Goal: Book appointment/travel/reservation: Book appointment/travel/reservation

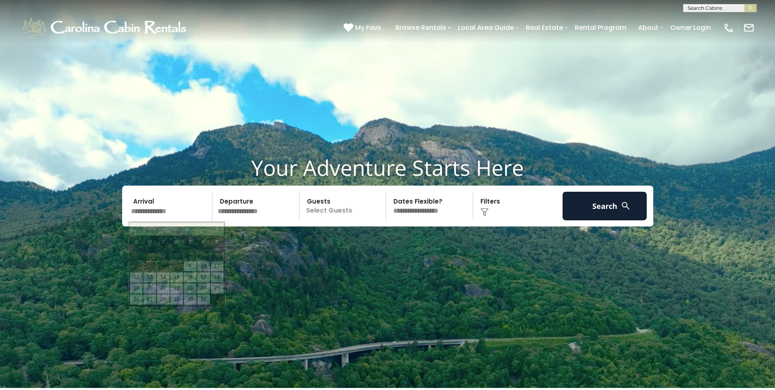
click at [184, 216] on input "text" at bounding box center [170, 206] width 85 height 29
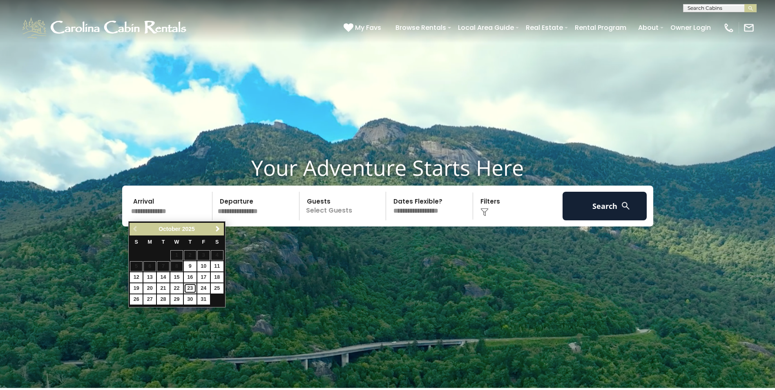
click at [191, 283] on link "23" at bounding box center [190, 288] width 13 height 10
type input "********"
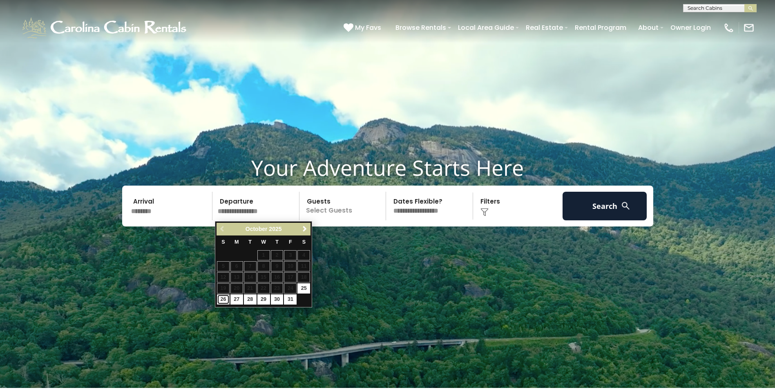
click at [223, 296] on link "26" at bounding box center [223, 299] width 13 height 10
type input "********"
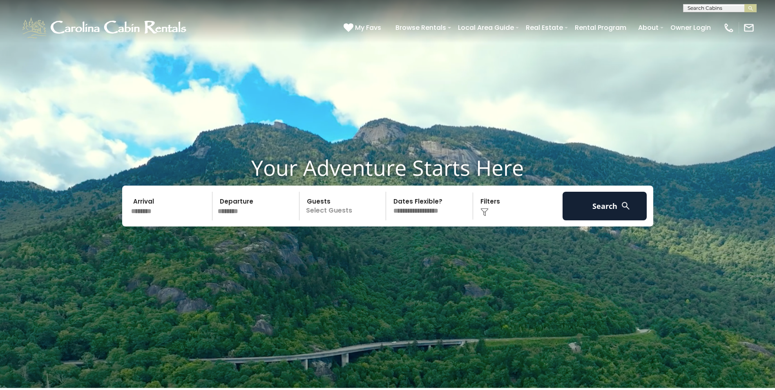
click at [352, 207] on p "Select Guests" at bounding box center [344, 206] width 84 height 29
click at [386, 243] on div "+" at bounding box center [383, 239] width 9 height 9
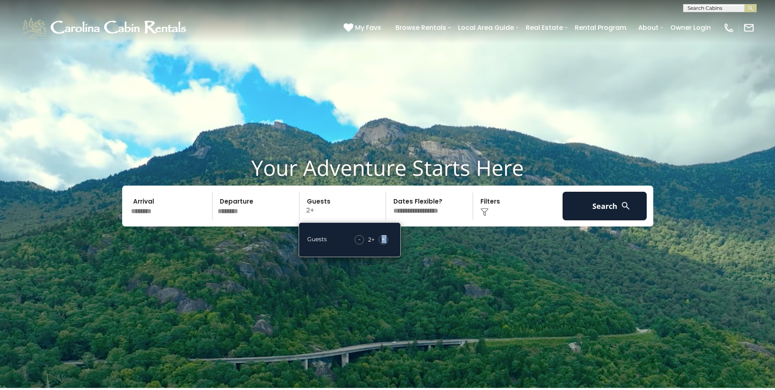
click at [386, 243] on div "+" at bounding box center [383, 239] width 9 height 9
click at [386, 242] on div "+" at bounding box center [383, 239] width 9 height 9
click at [385, 240] on div "+" at bounding box center [383, 239] width 9 height 9
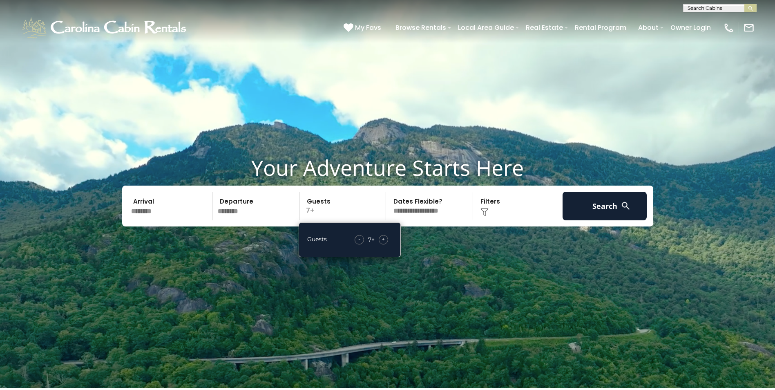
click at [385, 240] on div "+" at bounding box center [383, 239] width 9 height 9
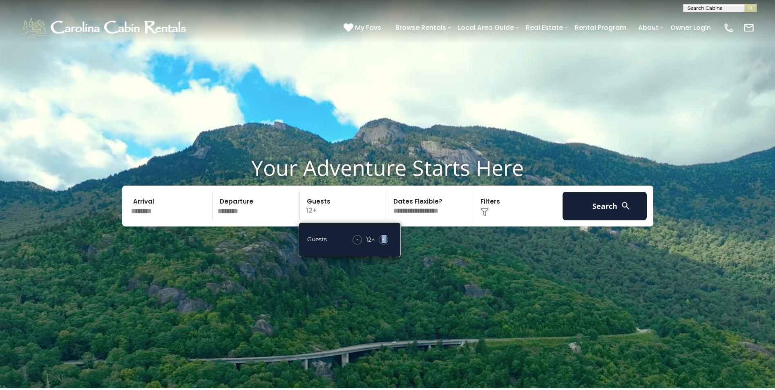
click at [385, 240] on div "+" at bounding box center [383, 239] width 9 height 9
click at [595, 205] on button "Search" at bounding box center [604, 206] width 85 height 29
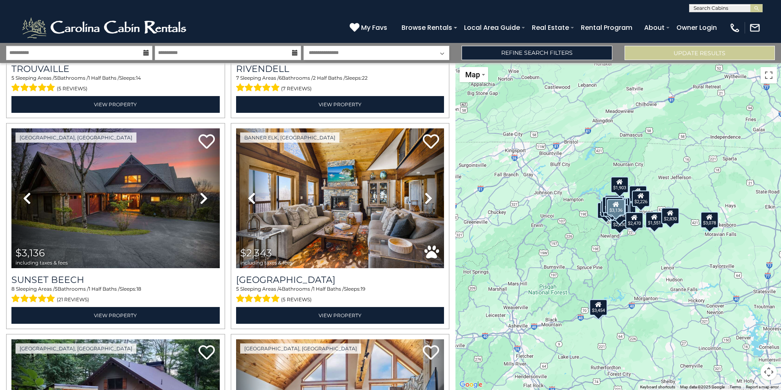
scroll to position [2287, 0]
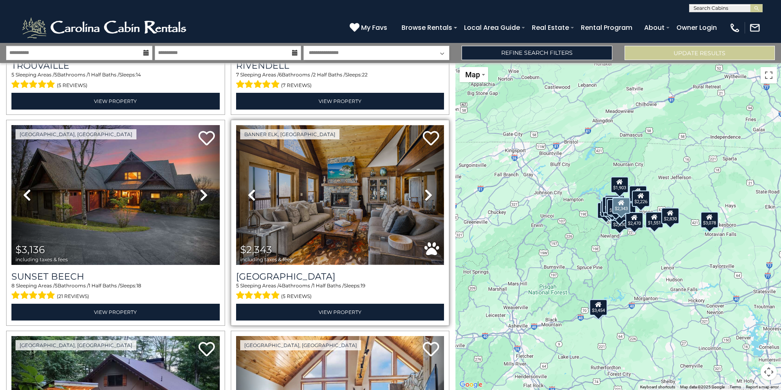
click at [312, 198] on img at bounding box center [340, 194] width 208 height 139
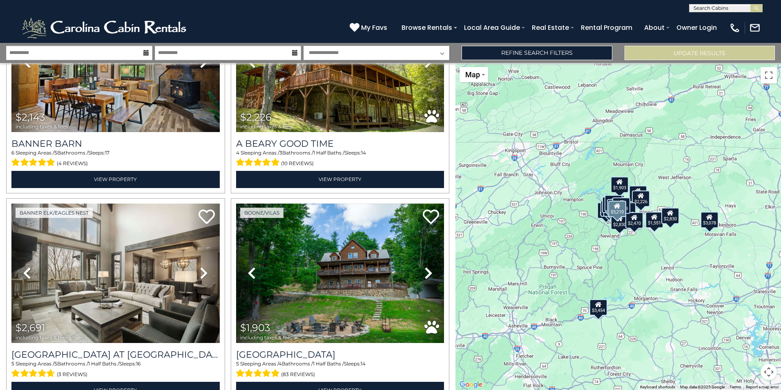
scroll to position [2884, 0]
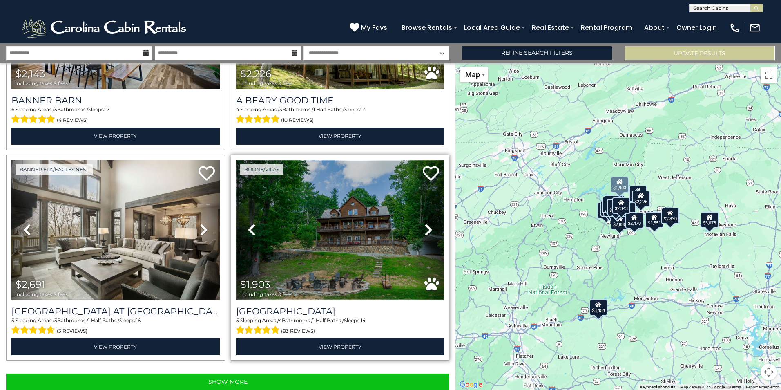
click at [357, 210] on img at bounding box center [340, 229] width 208 height 139
click at [429, 213] on link "Next" at bounding box center [428, 229] width 31 height 139
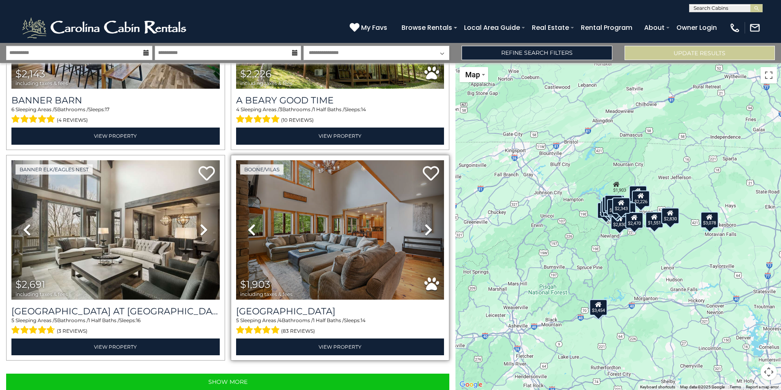
click at [430, 213] on link "Next" at bounding box center [428, 229] width 31 height 139
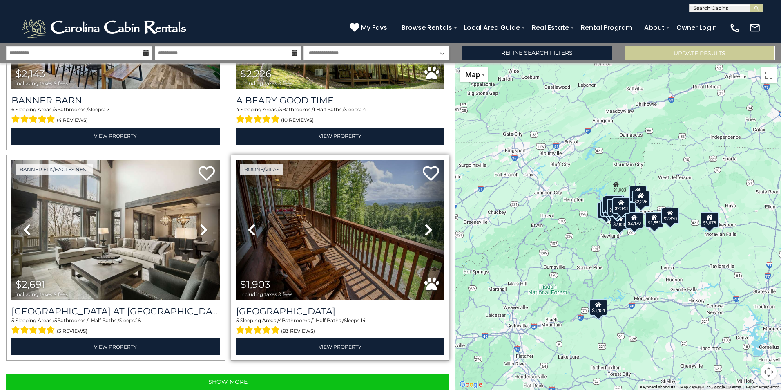
click at [430, 213] on link "Next" at bounding box center [428, 229] width 31 height 139
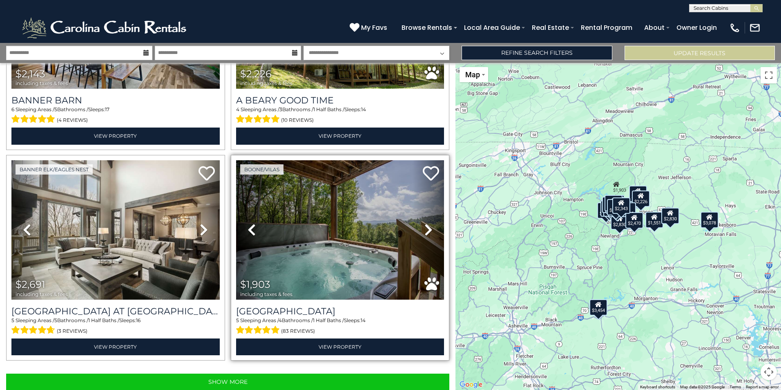
click at [430, 213] on link "Next" at bounding box center [428, 229] width 31 height 139
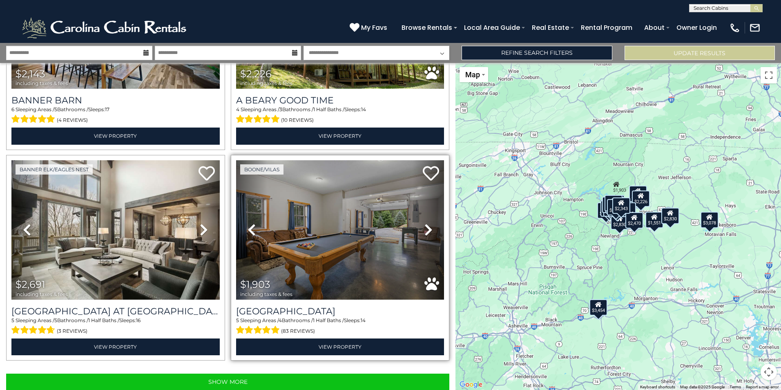
click at [430, 213] on link "Next" at bounding box center [428, 229] width 31 height 139
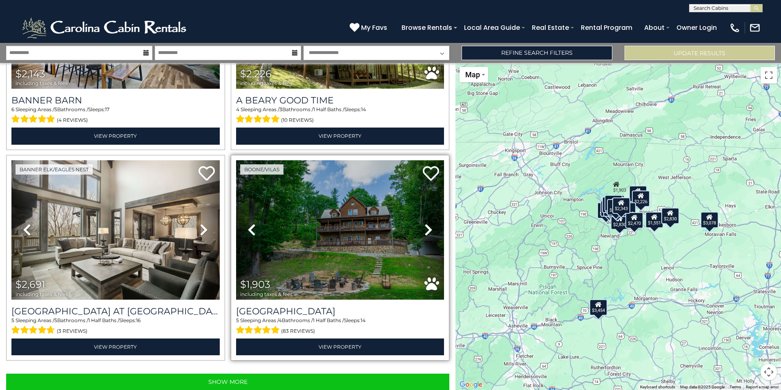
click at [430, 213] on link "Next" at bounding box center [428, 229] width 31 height 139
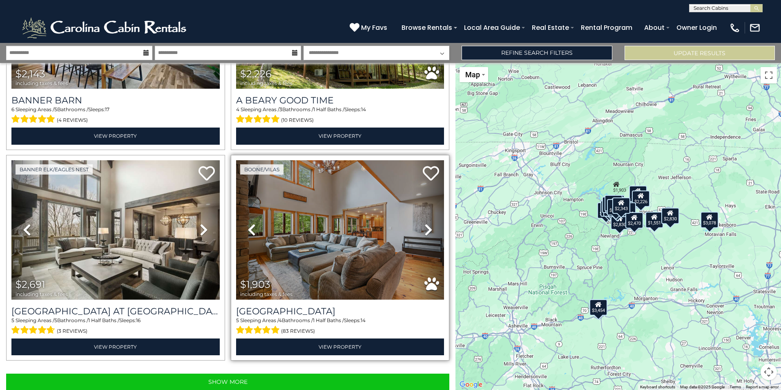
click at [430, 213] on link "Next" at bounding box center [428, 229] width 31 height 139
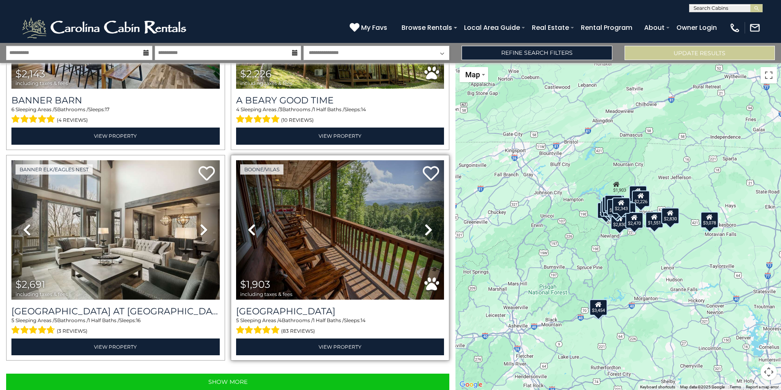
click at [430, 213] on link "Next" at bounding box center [428, 229] width 31 height 139
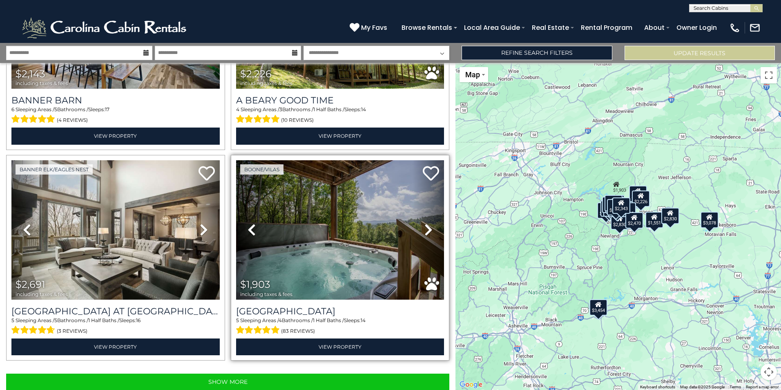
click at [430, 213] on link "Next" at bounding box center [428, 229] width 31 height 139
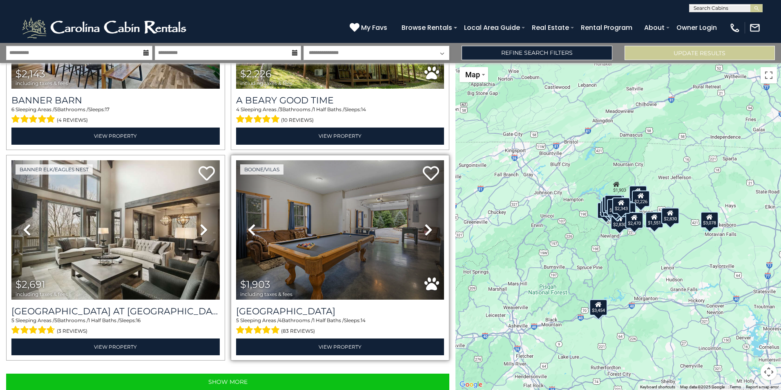
click at [430, 213] on link "Next" at bounding box center [428, 229] width 31 height 139
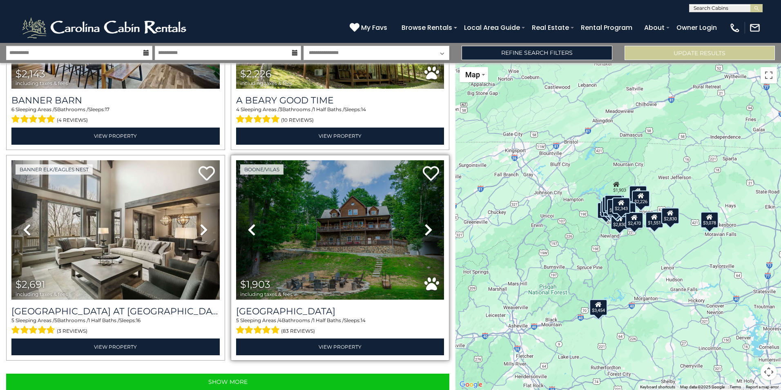
click at [430, 213] on link "Next" at bounding box center [428, 229] width 31 height 139
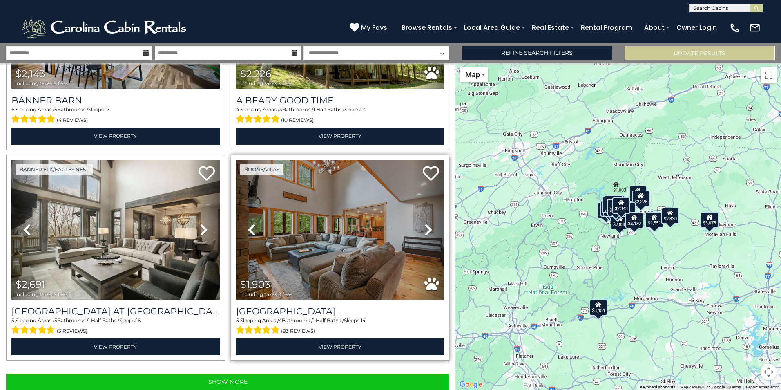
click at [430, 213] on link "Next" at bounding box center [428, 229] width 31 height 139
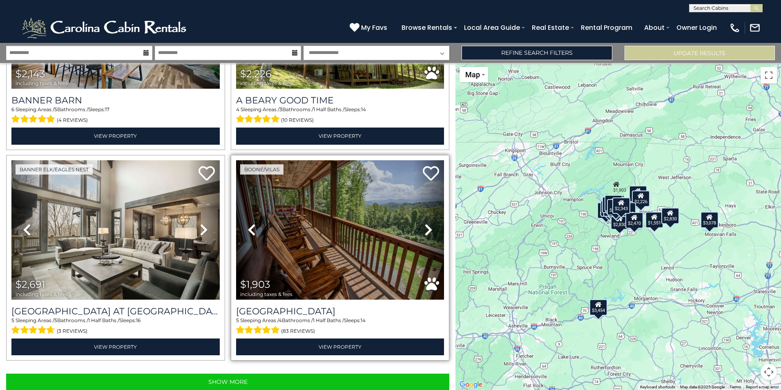
click at [430, 213] on link "Next" at bounding box center [428, 229] width 31 height 139
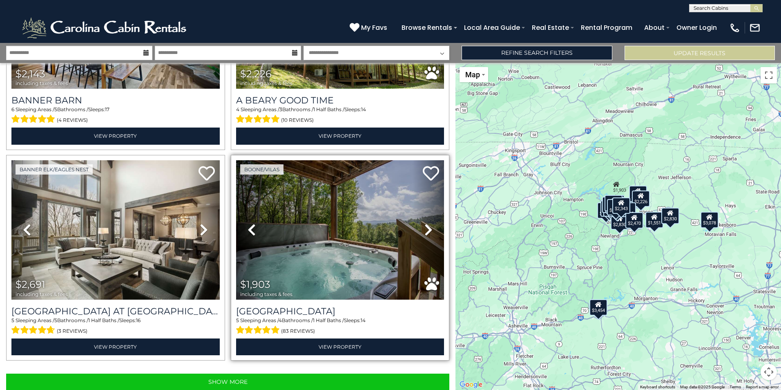
click at [430, 213] on link "Next" at bounding box center [428, 229] width 31 height 139
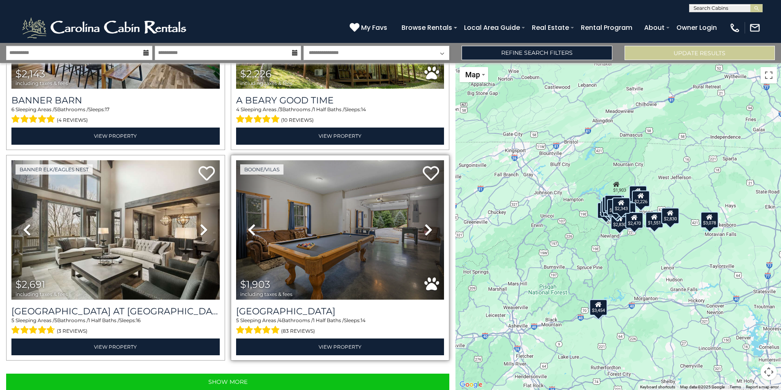
click at [430, 213] on link "Next" at bounding box center [428, 229] width 31 height 139
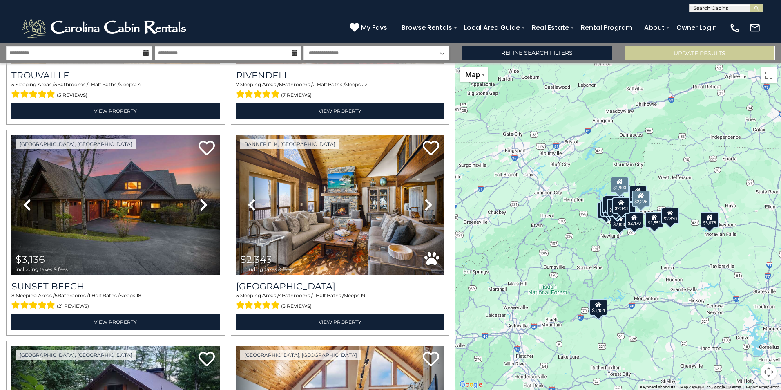
scroll to position [2231, 0]
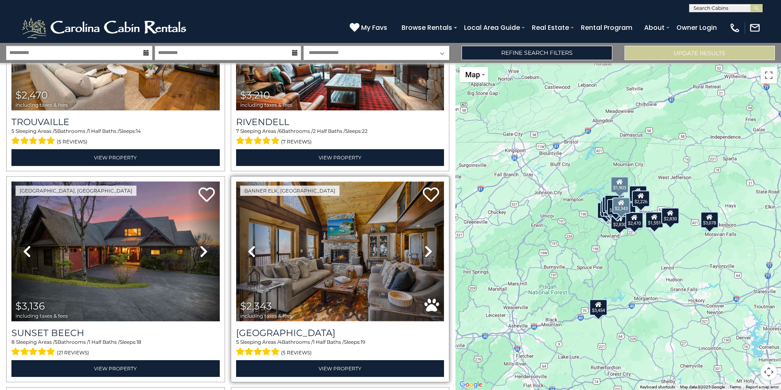
click at [354, 224] on img at bounding box center [340, 250] width 208 height 139
click at [378, 227] on img at bounding box center [340, 250] width 208 height 139
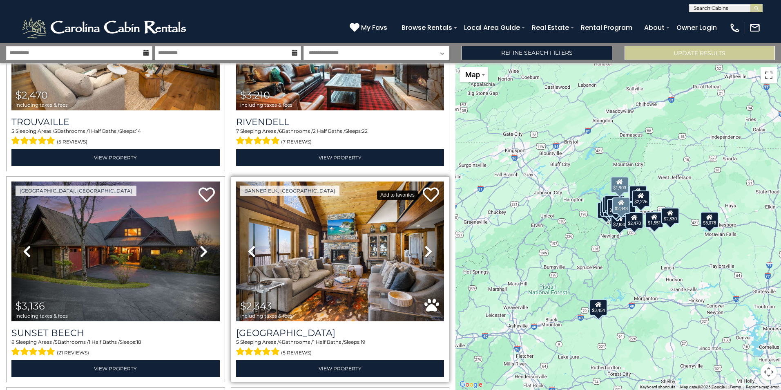
click at [427, 186] on icon at bounding box center [431, 194] width 16 height 16
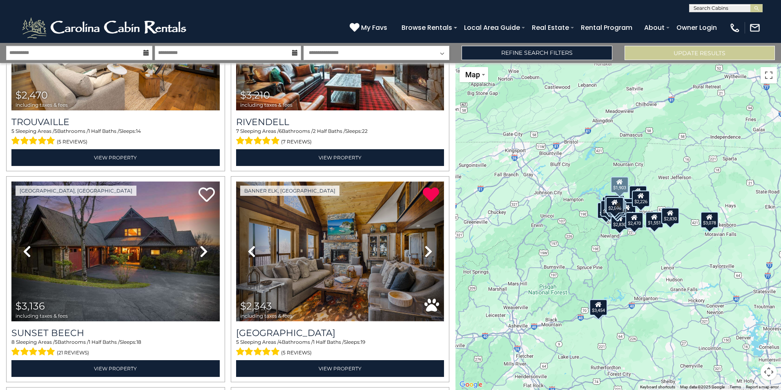
click at [408, 259] on img at bounding box center [340, 250] width 208 height 139
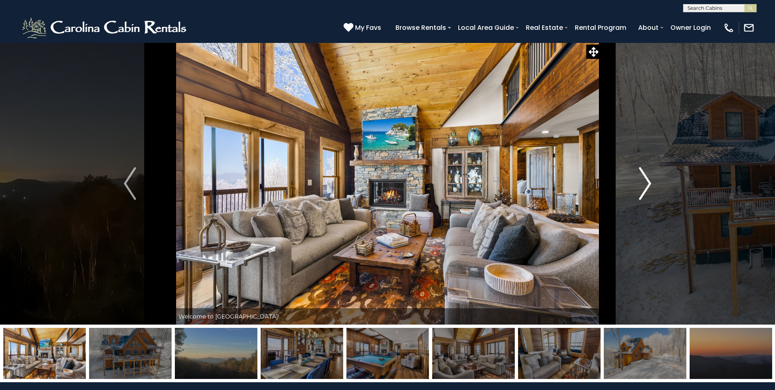
click at [639, 180] on img "Next" at bounding box center [645, 183] width 12 height 33
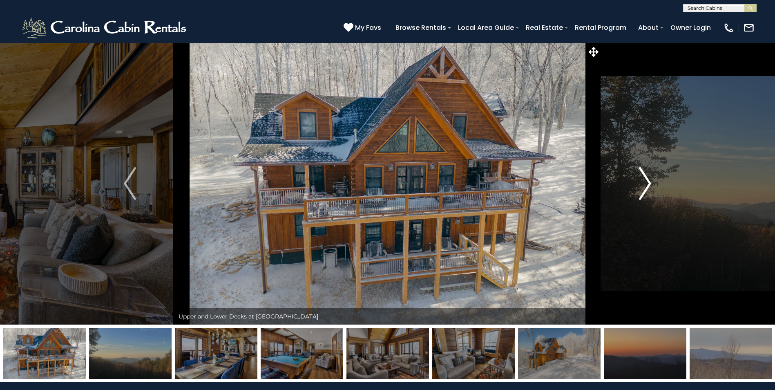
click at [639, 180] on img "Next" at bounding box center [645, 183] width 12 height 33
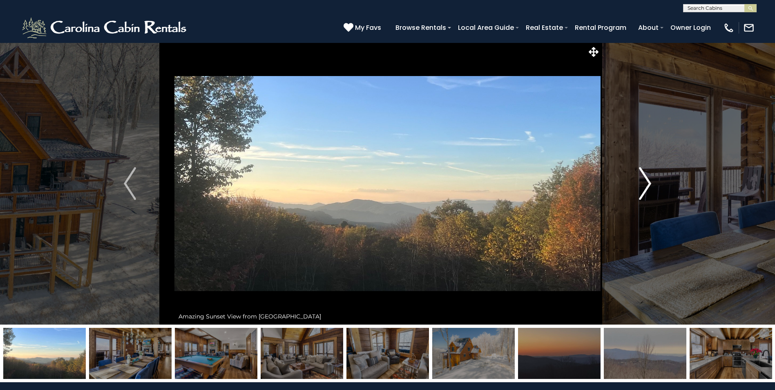
click at [639, 180] on img "Next" at bounding box center [645, 183] width 12 height 33
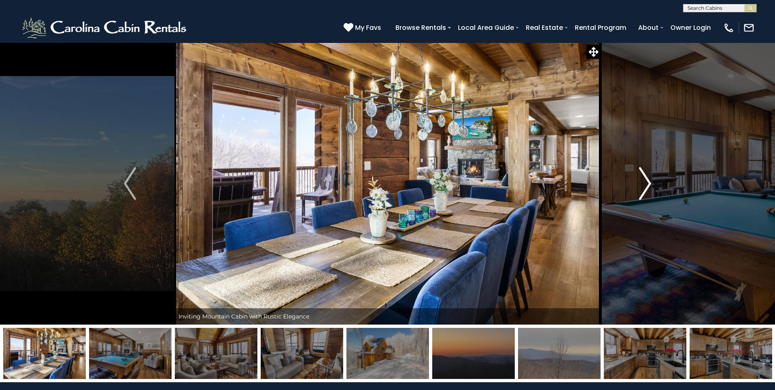
click at [639, 180] on img "Next" at bounding box center [645, 183] width 12 height 33
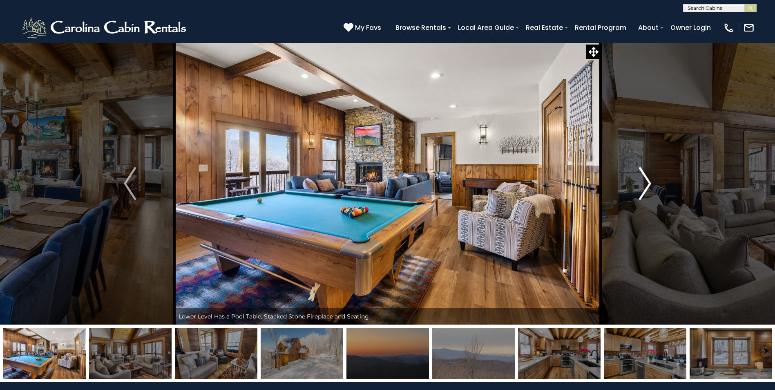
click at [639, 180] on img "Next" at bounding box center [645, 183] width 12 height 33
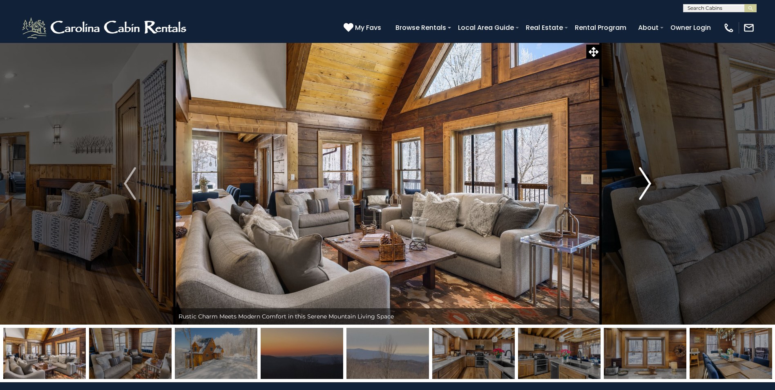
click at [639, 180] on img "Next" at bounding box center [645, 183] width 12 height 33
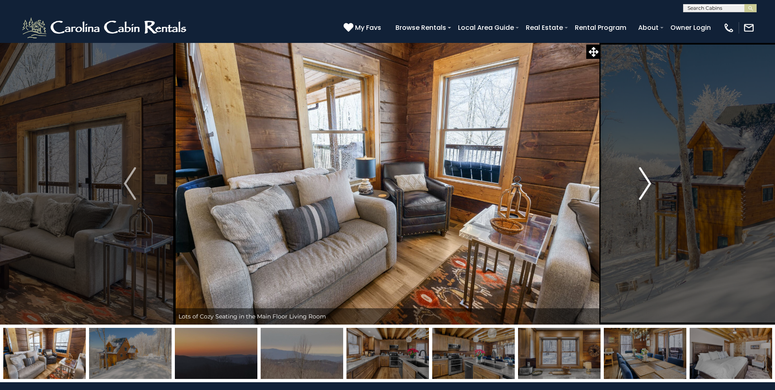
click at [639, 180] on img "Next" at bounding box center [645, 183] width 12 height 33
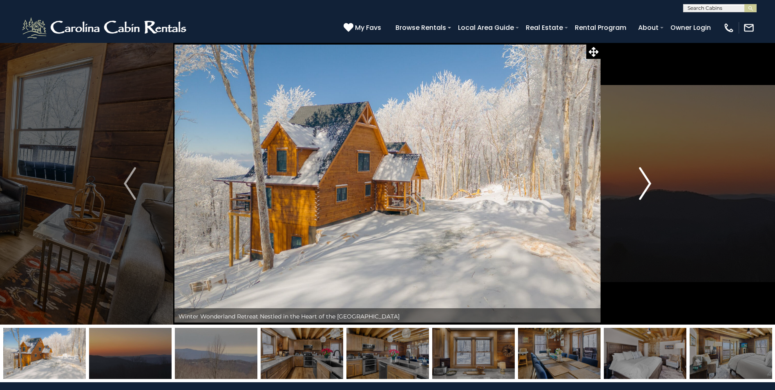
click at [639, 180] on img "Next" at bounding box center [645, 183] width 12 height 33
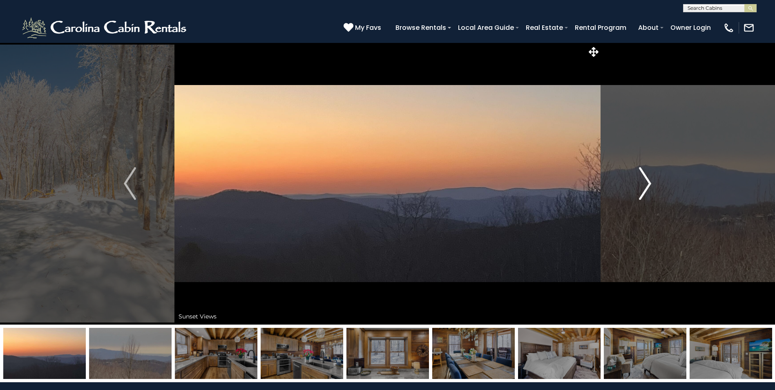
click at [639, 180] on img "Next" at bounding box center [645, 183] width 12 height 33
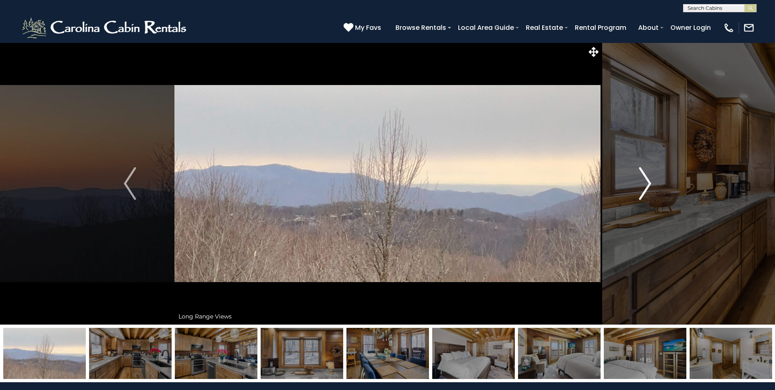
click at [639, 180] on img "Next" at bounding box center [645, 183] width 12 height 33
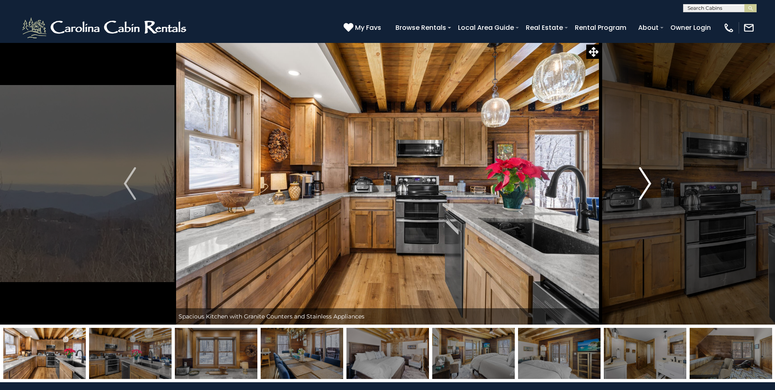
click at [639, 180] on img "Next" at bounding box center [645, 183] width 12 height 33
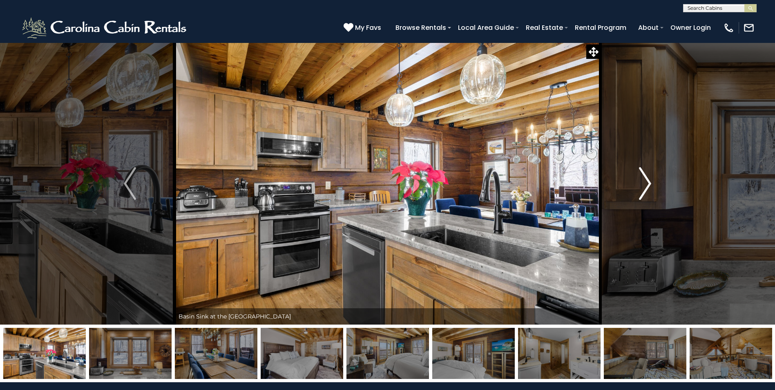
click at [639, 180] on img "Next" at bounding box center [645, 183] width 12 height 33
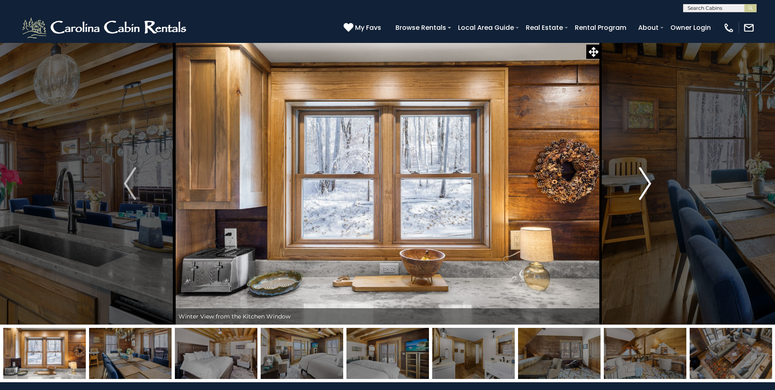
click at [639, 180] on img "Next" at bounding box center [645, 183] width 12 height 33
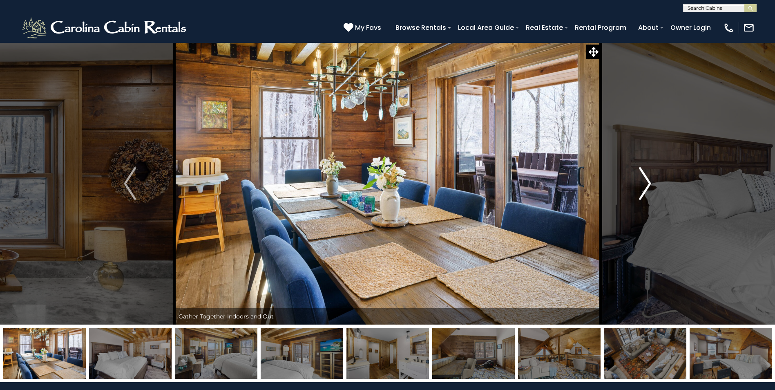
click at [639, 180] on img "Next" at bounding box center [645, 183] width 12 height 33
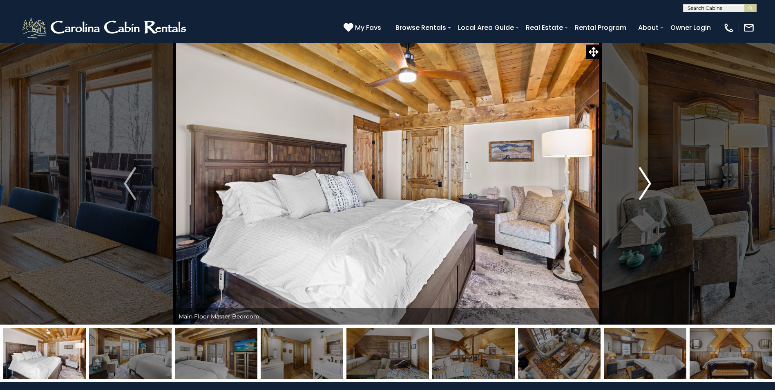
click at [639, 180] on img "Next" at bounding box center [645, 183] width 12 height 33
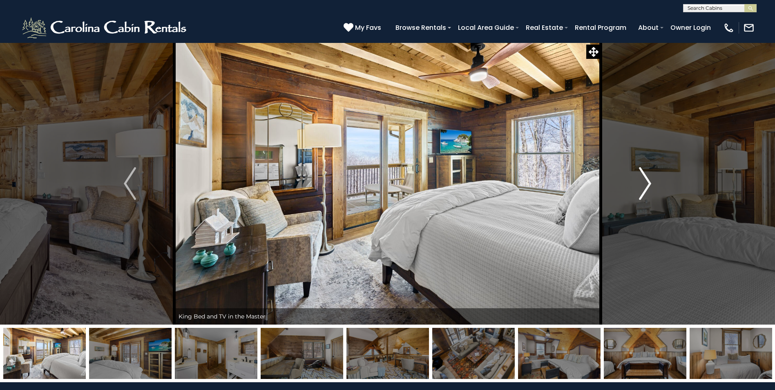
click at [639, 180] on img "Next" at bounding box center [645, 183] width 12 height 33
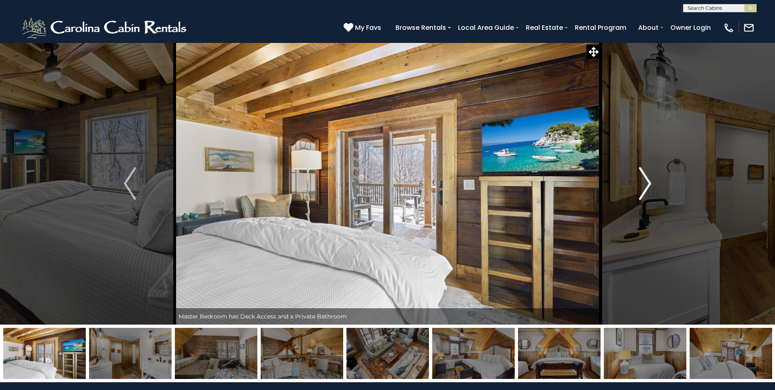
click at [639, 180] on img "Next" at bounding box center [645, 183] width 12 height 33
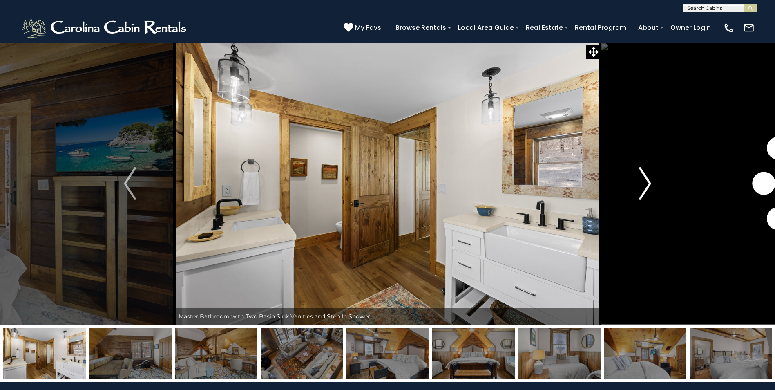
click at [639, 180] on img "Next" at bounding box center [645, 183] width 12 height 33
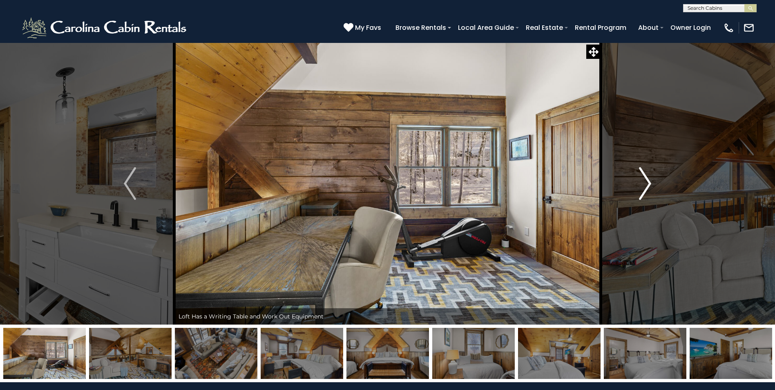
click at [639, 180] on img "Next" at bounding box center [645, 183] width 12 height 33
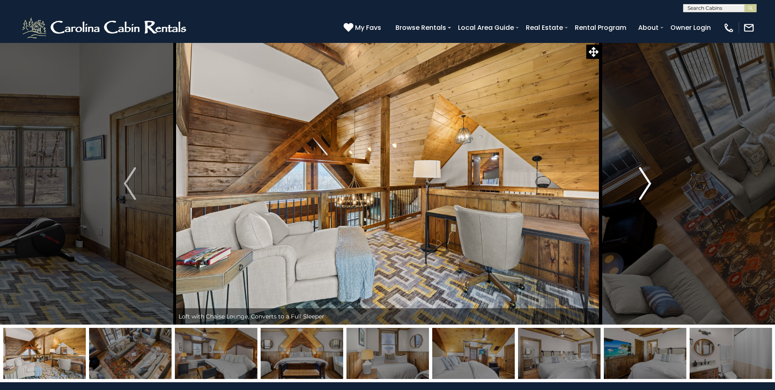
click at [639, 180] on img "Next" at bounding box center [645, 183] width 12 height 33
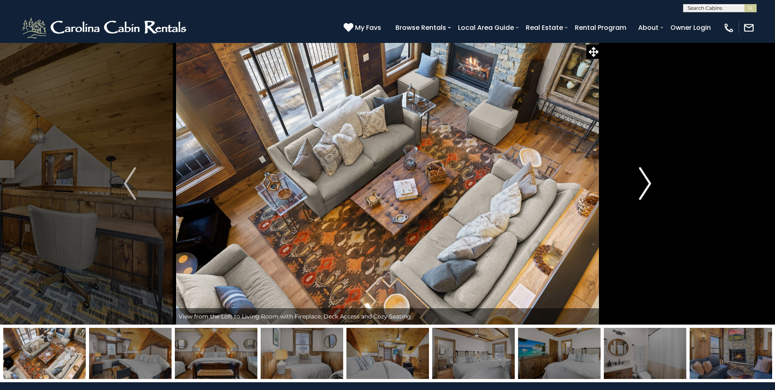
click at [639, 180] on img "Next" at bounding box center [645, 183] width 12 height 33
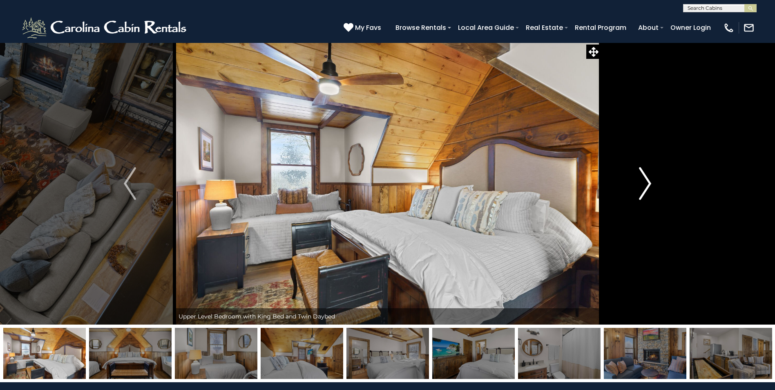
click at [639, 180] on img "Next" at bounding box center [645, 183] width 12 height 33
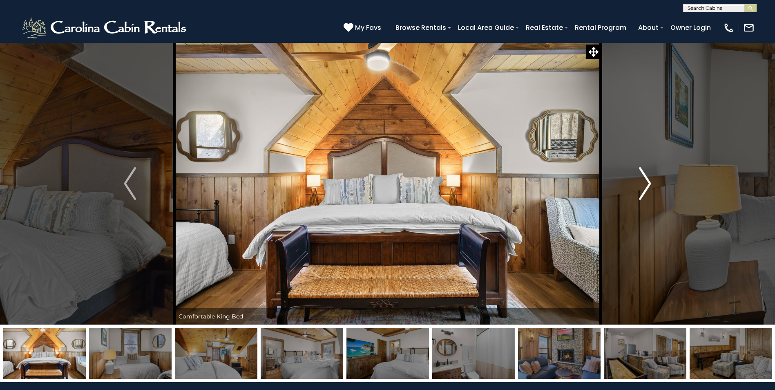
click at [639, 180] on img "Next" at bounding box center [645, 183] width 12 height 33
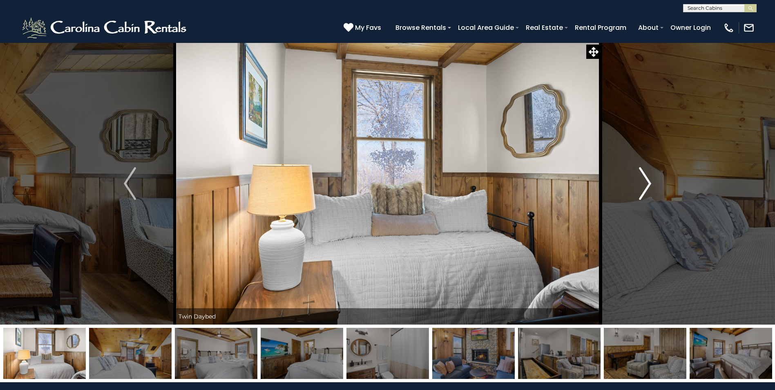
click at [639, 180] on img "Next" at bounding box center [645, 183] width 12 height 33
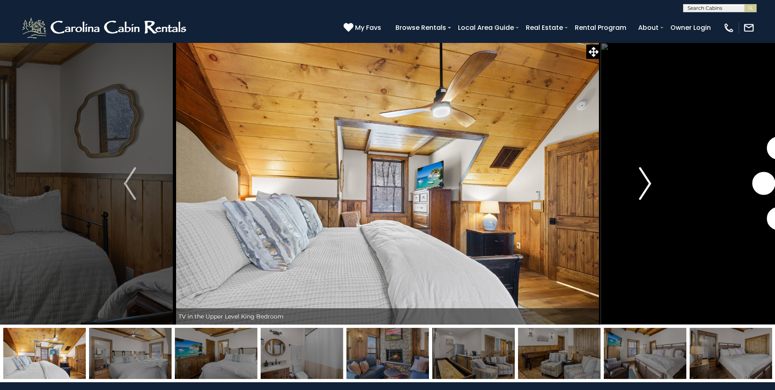
click at [639, 180] on img "Next" at bounding box center [645, 183] width 12 height 33
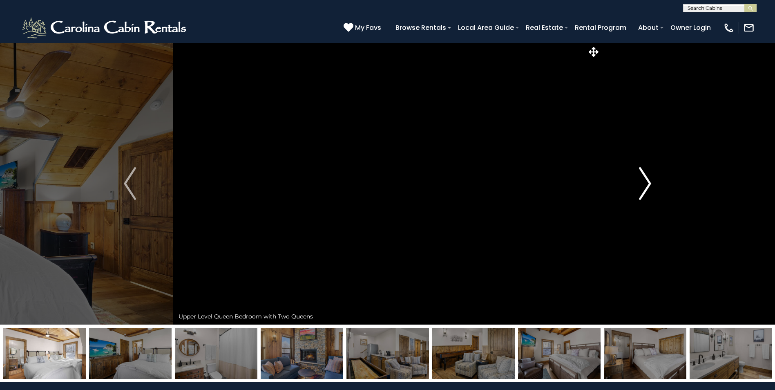
click at [639, 180] on img "Next" at bounding box center [645, 183] width 12 height 33
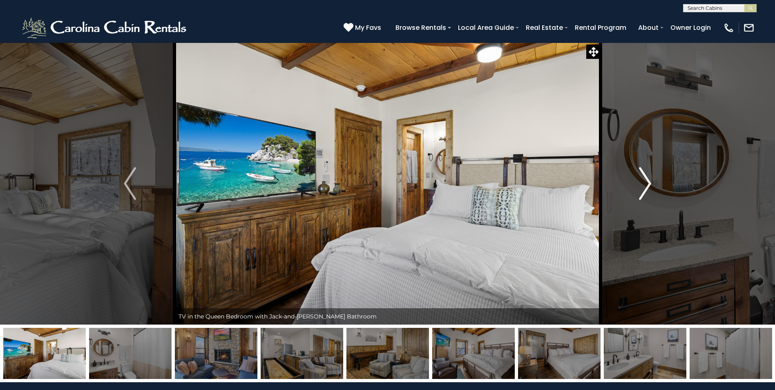
click at [639, 180] on img "Next" at bounding box center [645, 183] width 12 height 33
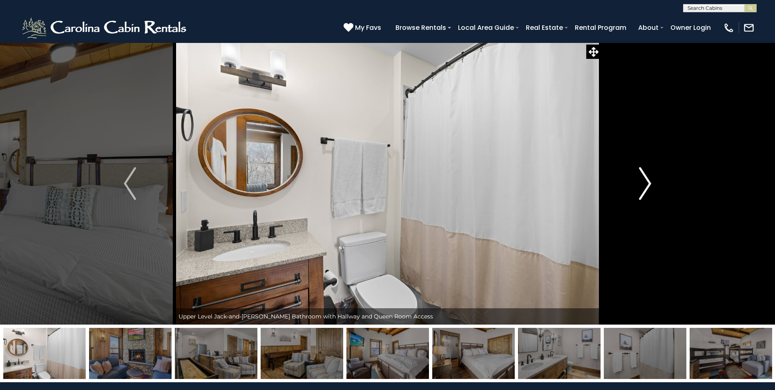
click at [639, 180] on img "Next" at bounding box center [645, 183] width 12 height 33
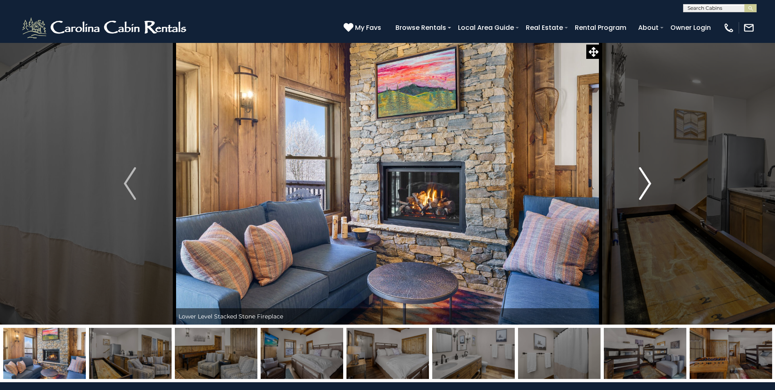
click at [639, 180] on img "Next" at bounding box center [645, 183] width 12 height 33
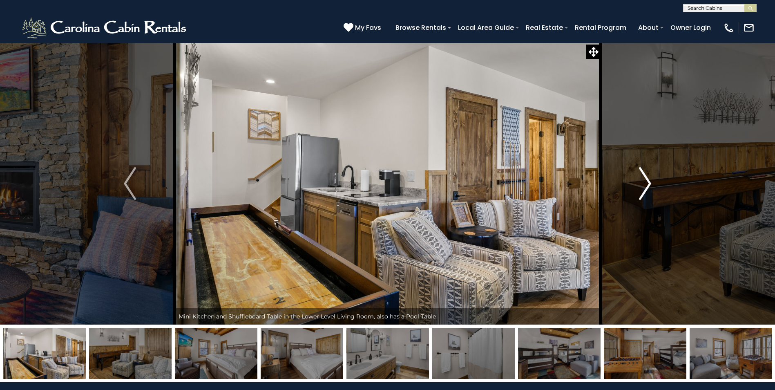
click at [639, 180] on img "Next" at bounding box center [645, 183] width 12 height 33
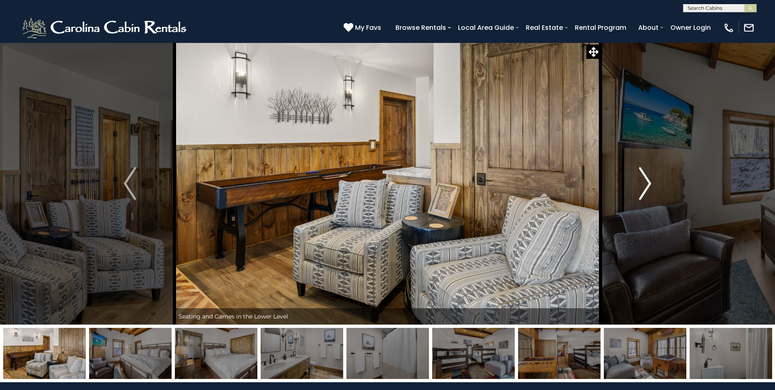
click at [639, 180] on img "Next" at bounding box center [645, 183] width 12 height 33
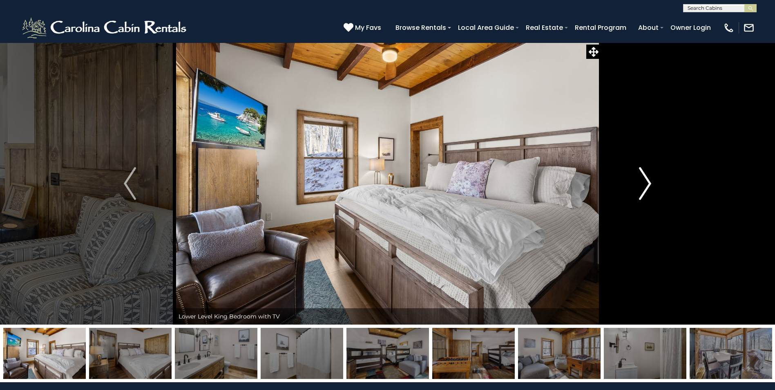
click at [639, 180] on img "Next" at bounding box center [645, 183] width 12 height 33
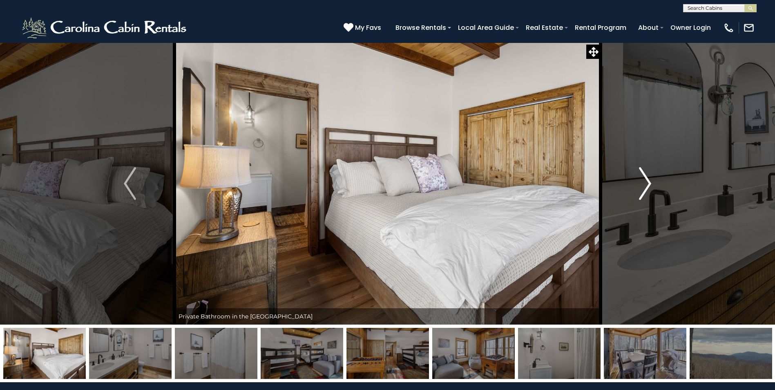
click at [639, 180] on img "Next" at bounding box center [645, 183] width 12 height 33
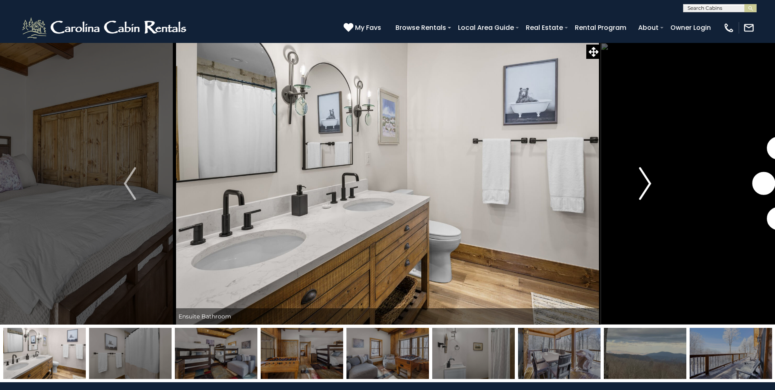
click at [639, 180] on img "Next" at bounding box center [645, 183] width 12 height 33
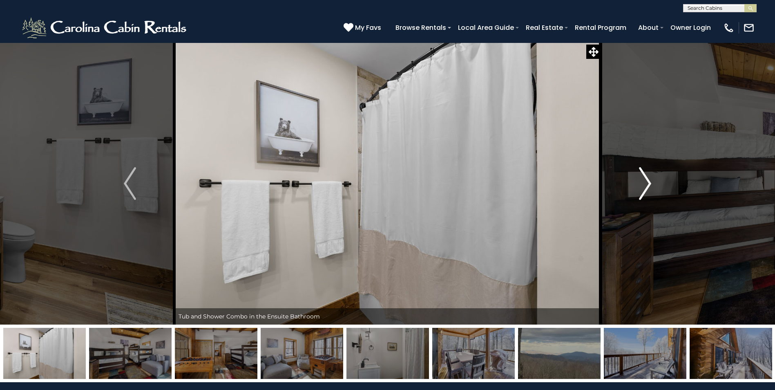
click at [639, 180] on img "Next" at bounding box center [645, 183] width 12 height 33
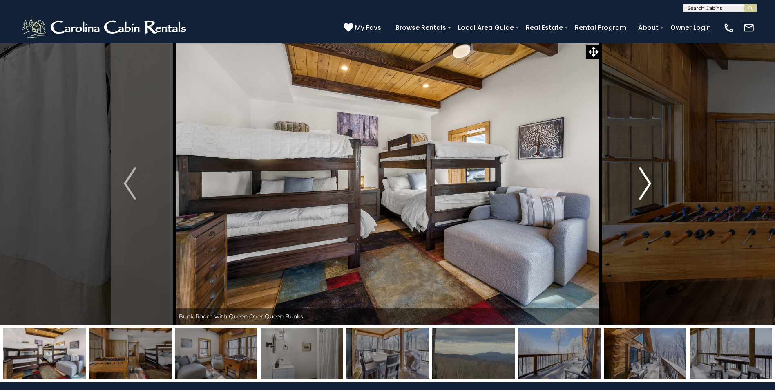
click at [639, 180] on img "Next" at bounding box center [645, 183] width 12 height 33
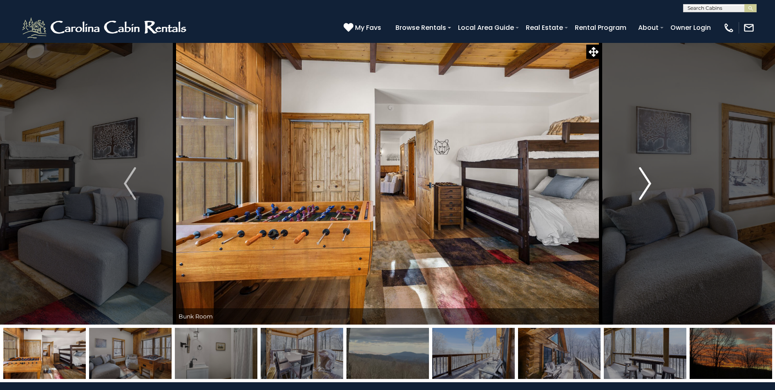
click at [639, 180] on img "Next" at bounding box center [645, 183] width 12 height 33
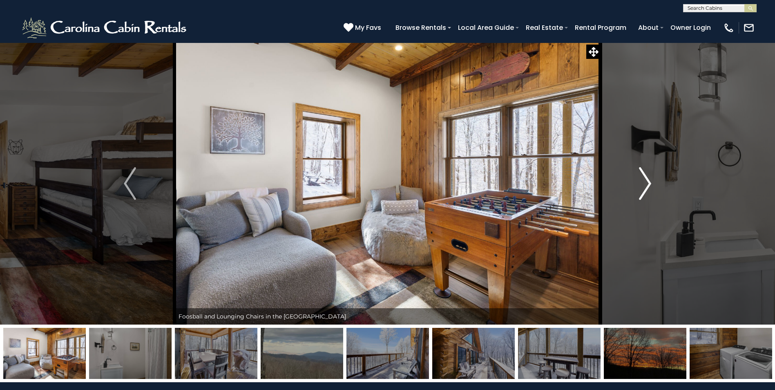
click at [639, 180] on img "Next" at bounding box center [645, 183] width 12 height 33
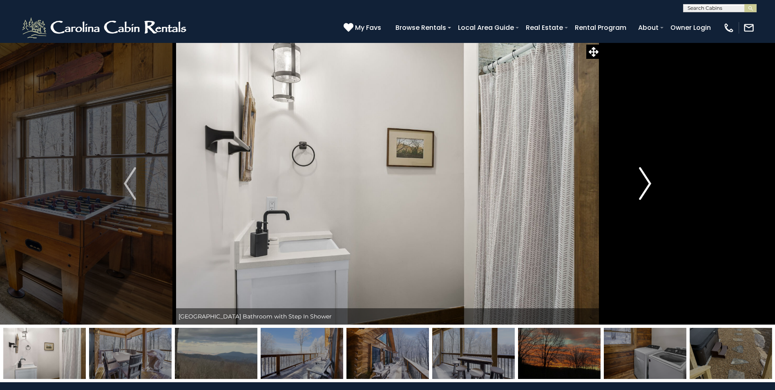
click at [639, 180] on img "Next" at bounding box center [645, 183] width 12 height 33
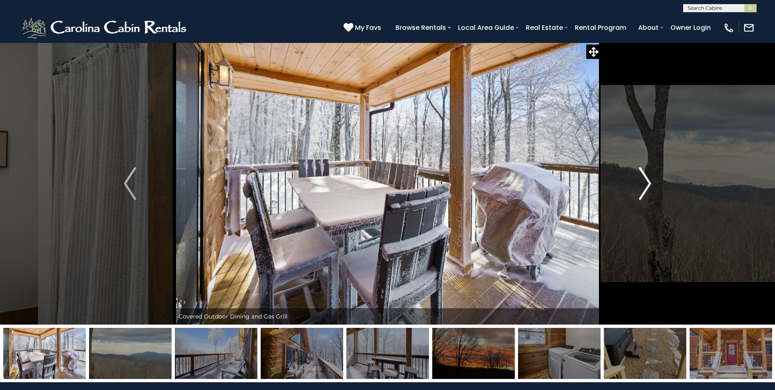
click at [639, 180] on img "Next" at bounding box center [645, 183] width 12 height 33
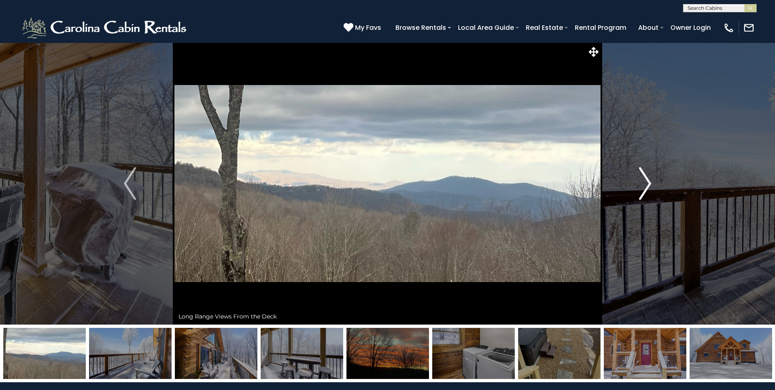
click at [639, 180] on img "Next" at bounding box center [645, 183] width 12 height 33
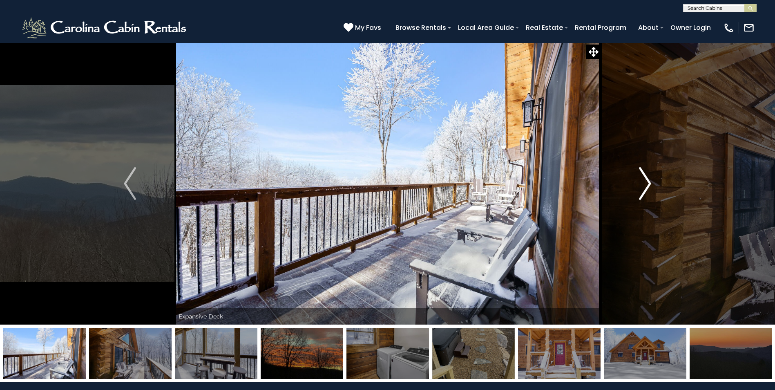
click at [639, 180] on img "Next" at bounding box center [645, 183] width 12 height 33
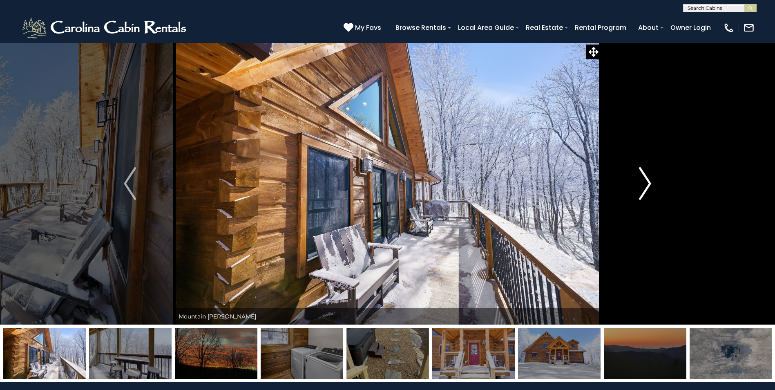
click at [639, 180] on img "Next" at bounding box center [645, 183] width 12 height 33
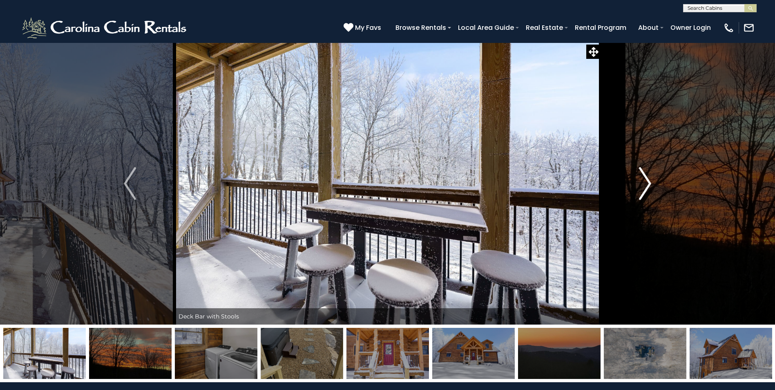
click at [639, 180] on img "Next" at bounding box center [645, 183] width 12 height 33
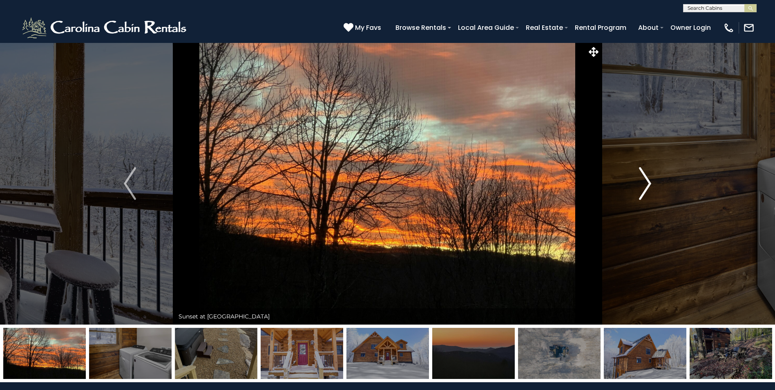
click at [639, 180] on img "Next" at bounding box center [645, 183] width 12 height 33
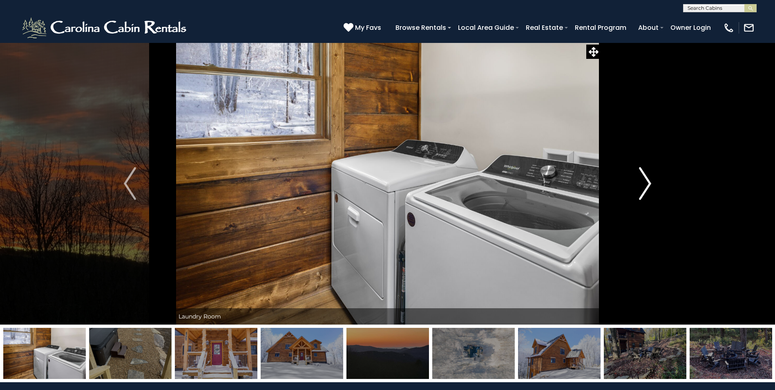
click at [639, 180] on img "Next" at bounding box center [645, 183] width 12 height 33
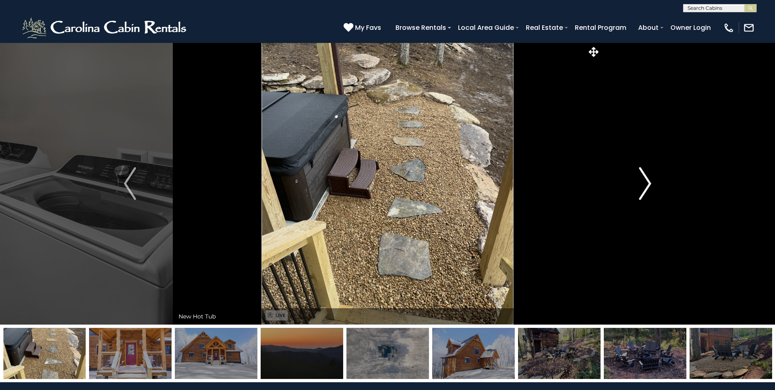
click at [639, 180] on img "Next" at bounding box center [645, 183] width 12 height 33
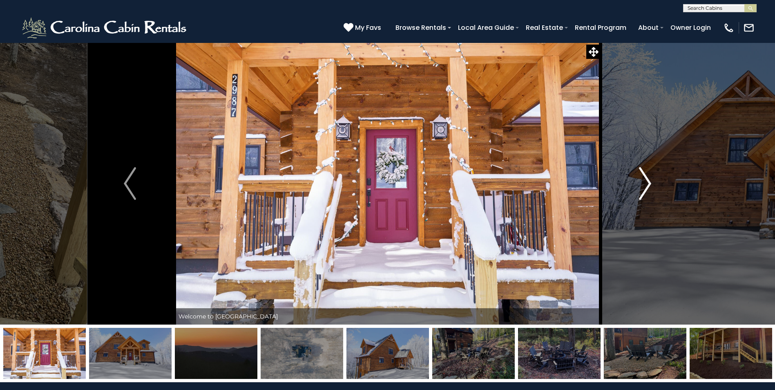
click at [639, 180] on img "Next" at bounding box center [645, 183] width 12 height 33
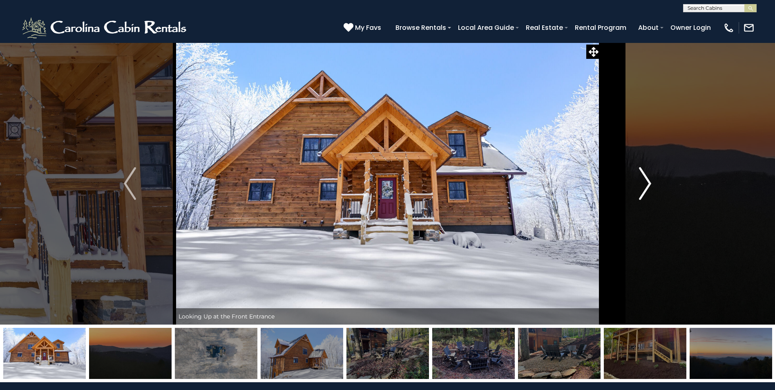
click at [639, 180] on img "Next" at bounding box center [645, 183] width 12 height 33
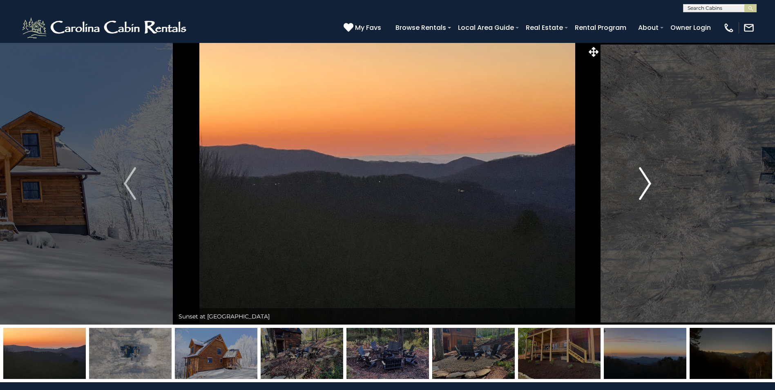
click at [639, 180] on img "Next" at bounding box center [645, 183] width 12 height 33
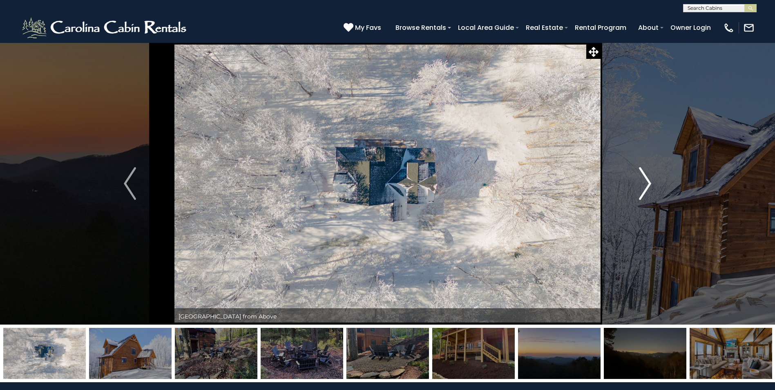
click at [639, 180] on img "Next" at bounding box center [645, 183] width 12 height 33
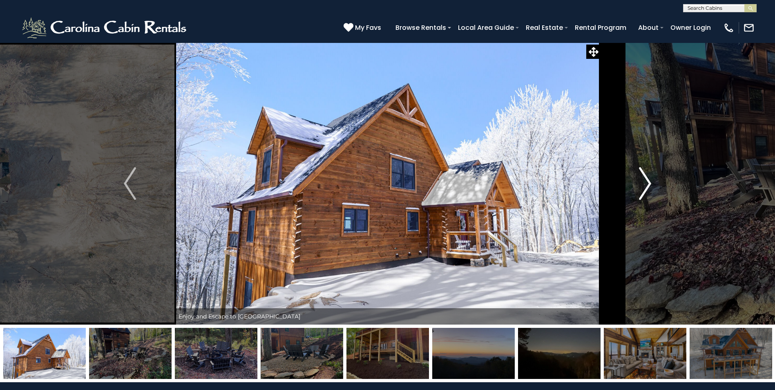
click at [639, 180] on img "Next" at bounding box center [645, 183] width 12 height 33
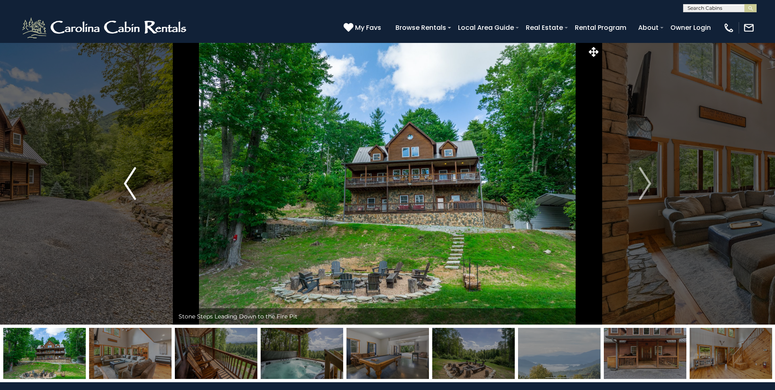
click at [126, 189] on img "Previous" at bounding box center [130, 183] width 12 height 33
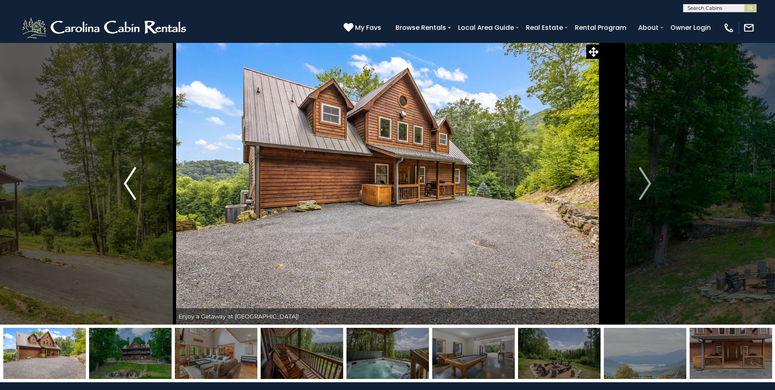
click at [126, 188] on img "Previous" at bounding box center [130, 183] width 12 height 33
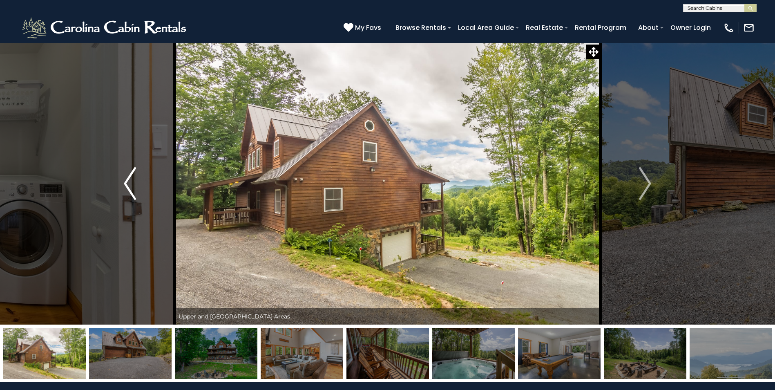
click at [126, 188] on img "Previous" at bounding box center [130, 183] width 12 height 33
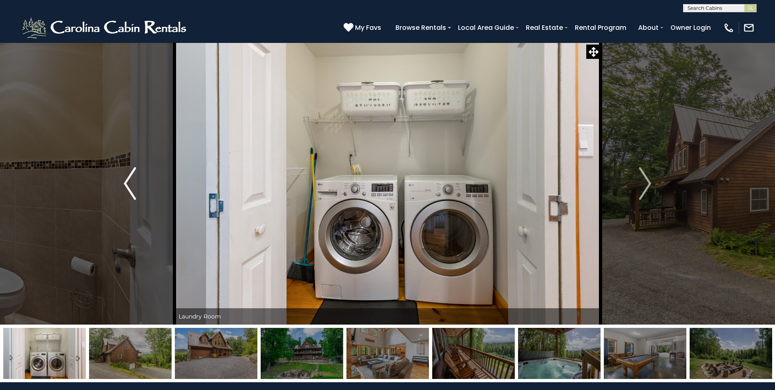
click at [126, 188] on img "Previous" at bounding box center [130, 183] width 12 height 33
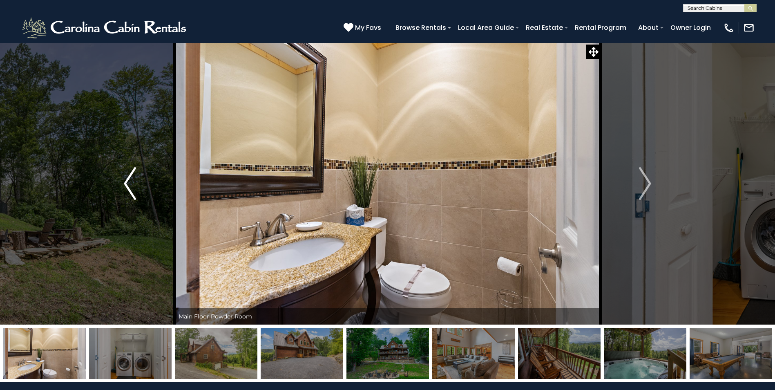
click at [126, 188] on img "Previous" at bounding box center [130, 183] width 12 height 33
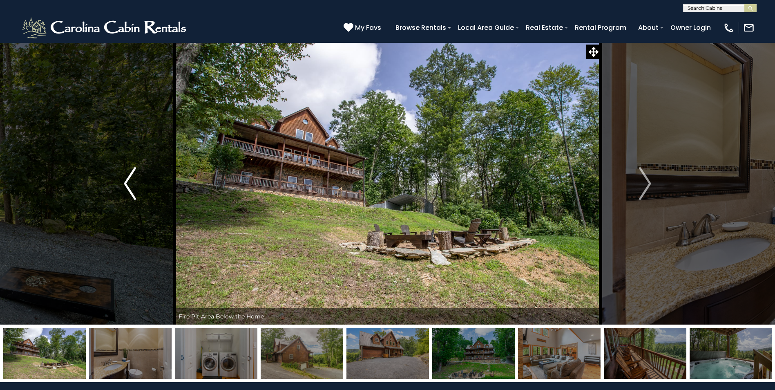
click at [126, 188] on img "Previous" at bounding box center [130, 183] width 12 height 33
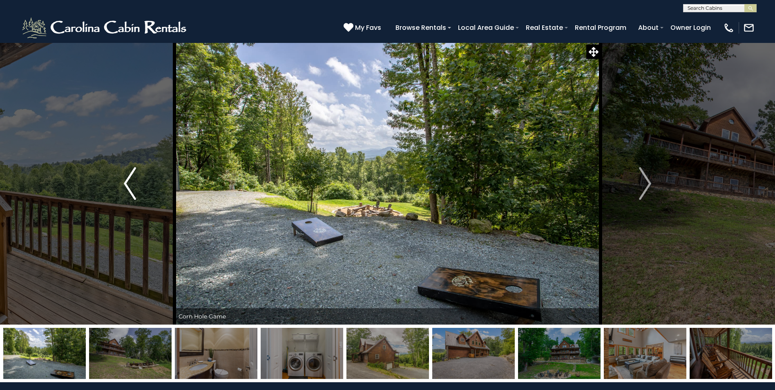
click at [126, 188] on img "Previous" at bounding box center [130, 183] width 12 height 33
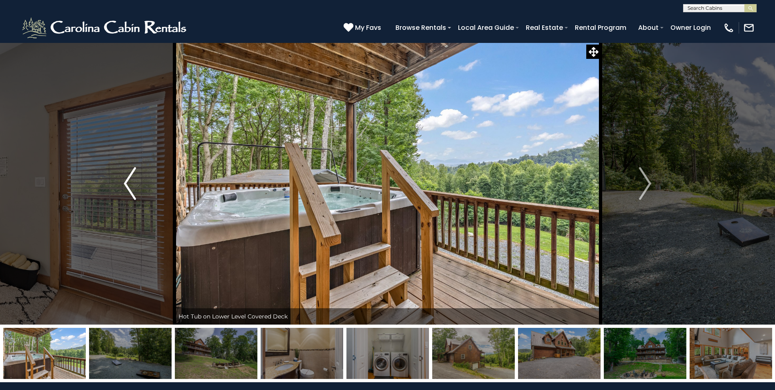
click at [126, 188] on img "Previous" at bounding box center [130, 183] width 12 height 33
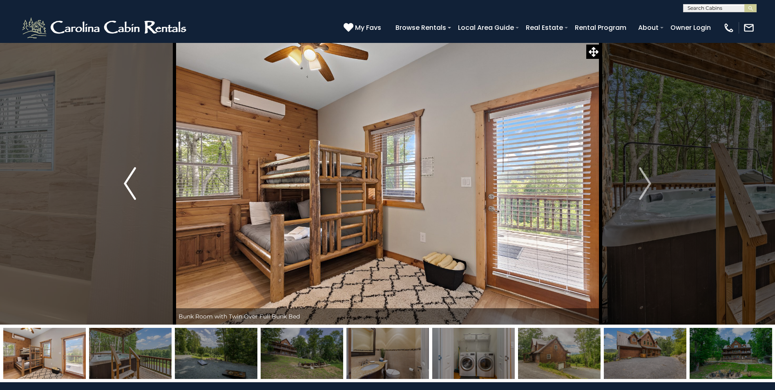
click at [126, 188] on img "Previous" at bounding box center [130, 183] width 12 height 33
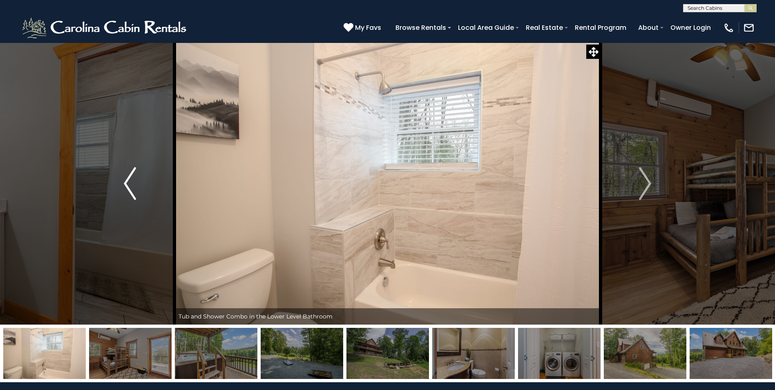
click at [126, 188] on img "Previous" at bounding box center [130, 183] width 12 height 33
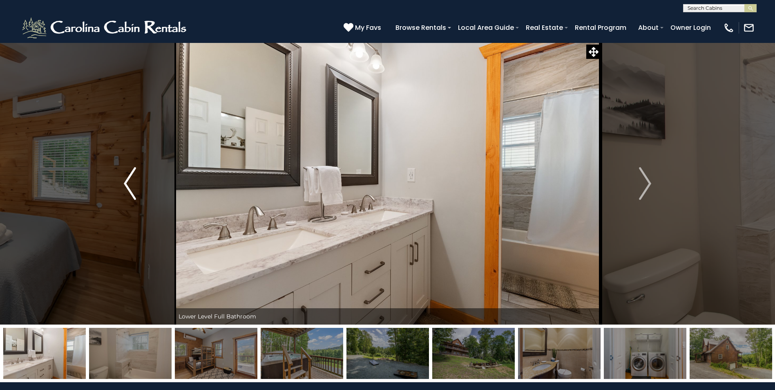
click at [126, 188] on img "Previous" at bounding box center [130, 183] width 12 height 33
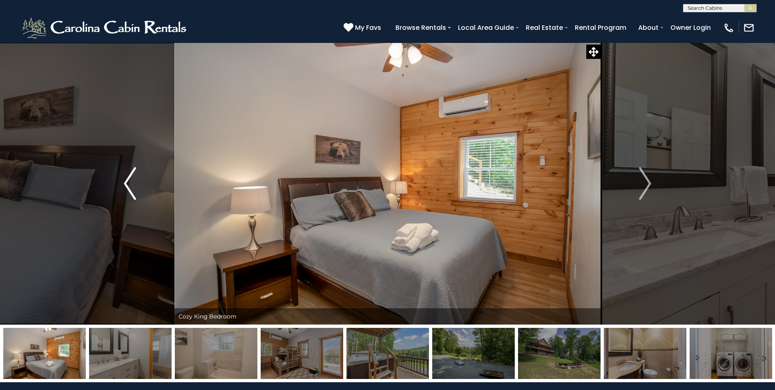
click at [126, 188] on img "Previous" at bounding box center [130, 183] width 12 height 33
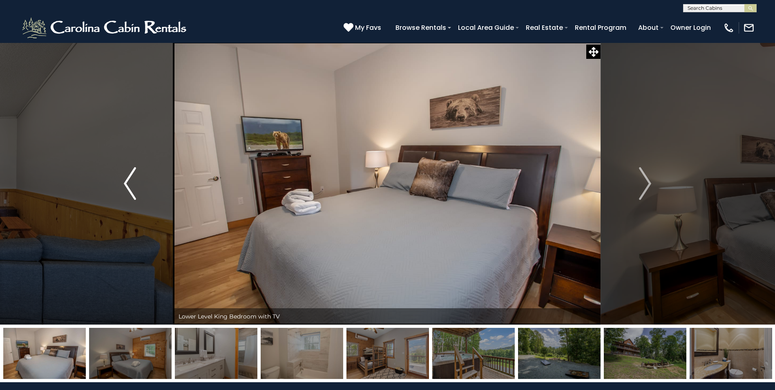
click at [126, 188] on img "Previous" at bounding box center [130, 183] width 12 height 33
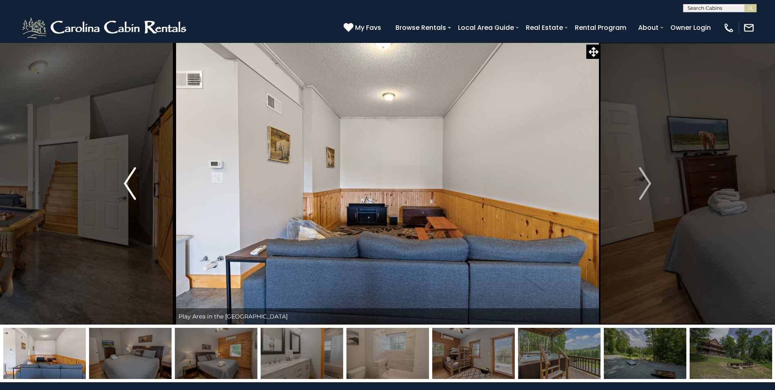
click at [126, 188] on img "Previous" at bounding box center [130, 183] width 12 height 33
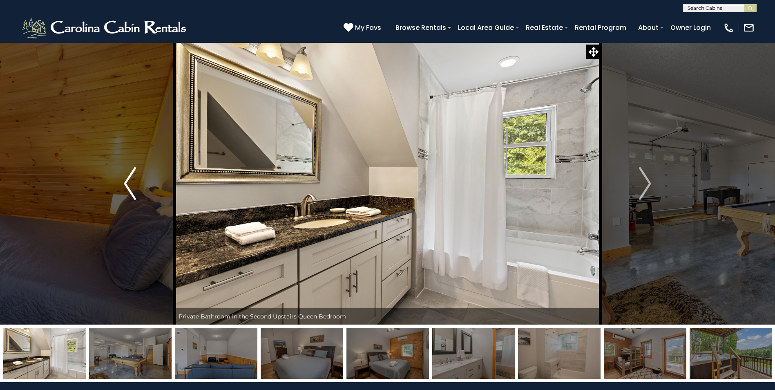
click at [126, 188] on img "Previous" at bounding box center [130, 183] width 12 height 33
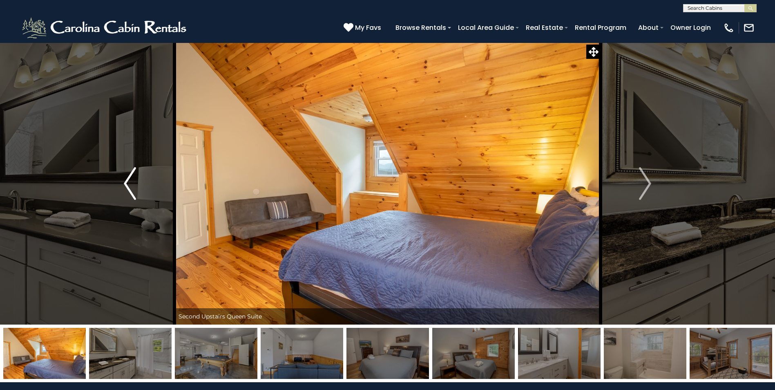
click at [126, 188] on img "Previous" at bounding box center [130, 183] width 12 height 33
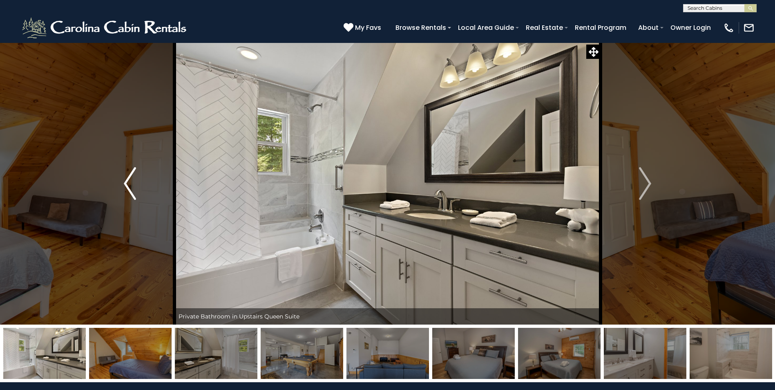
click at [126, 188] on img "Previous" at bounding box center [130, 183] width 12 height 33
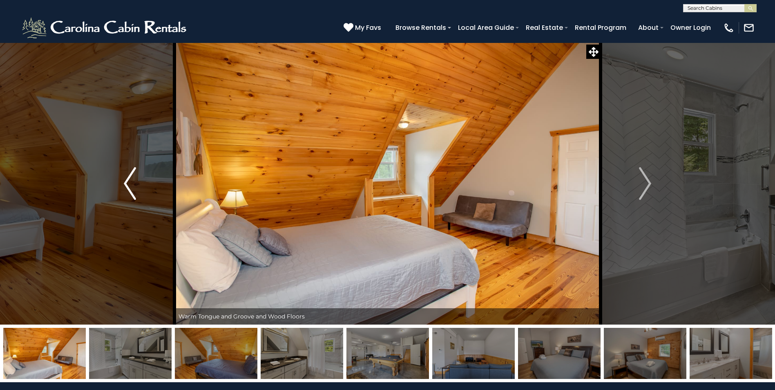
click at [126, 188] on img "Previous" at bounding box center [130, 183] width 12 height 33
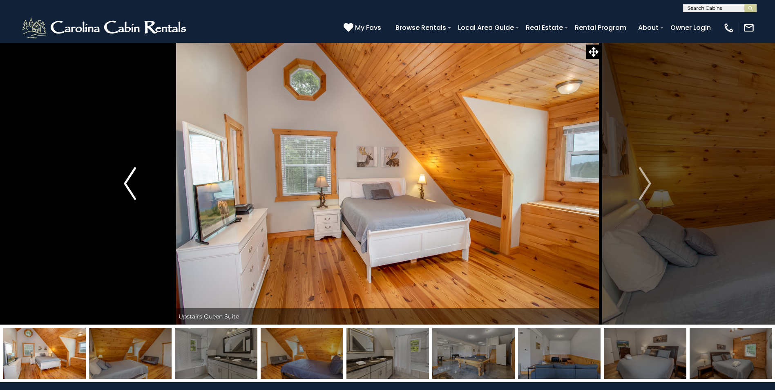
click at [126, 188] on img "Previous" at bounding box center [130, 183] width 12 height 33
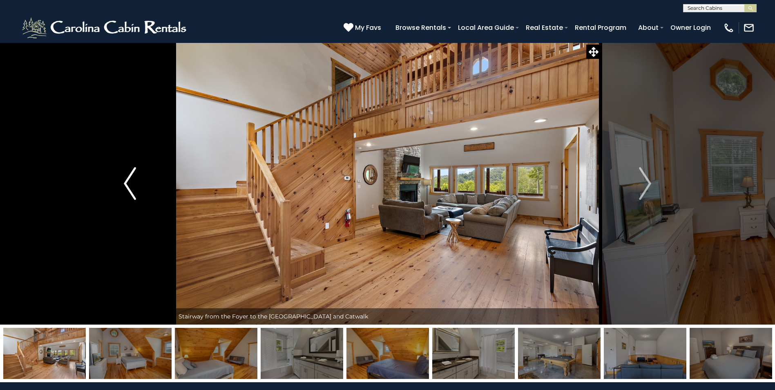
click at [126, 188] on img "Previous" at bounding box center [130, 183] width 12 height 33
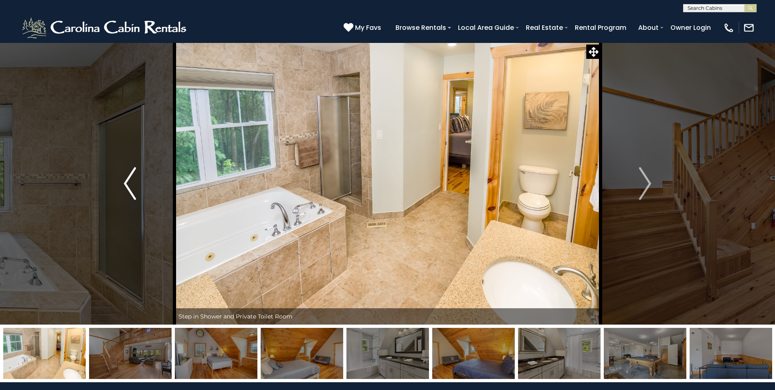
click at [126, 188] on img "Previous" at bounding box center [130, 183] width 12 height 33
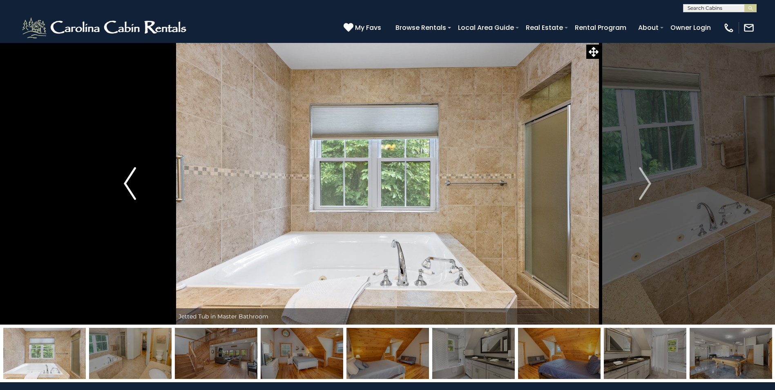
click at [126, 188] on img "Previous" at bounding box center [130, 183] width 12 height 33
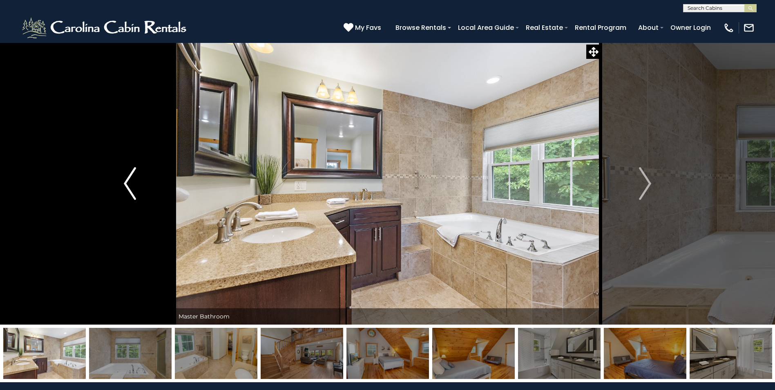
click at [126, 188] on img "Previous" at bounding box center [130, 183] width 12 height 33
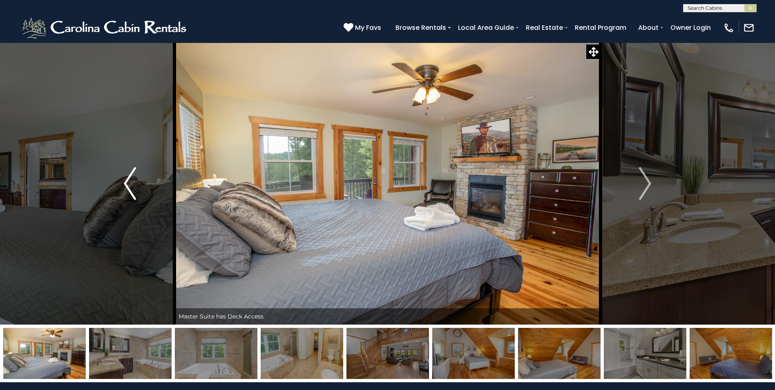
click at [126, 188] on img "Previous" at bounding box center [130, 183] width 12 height 33
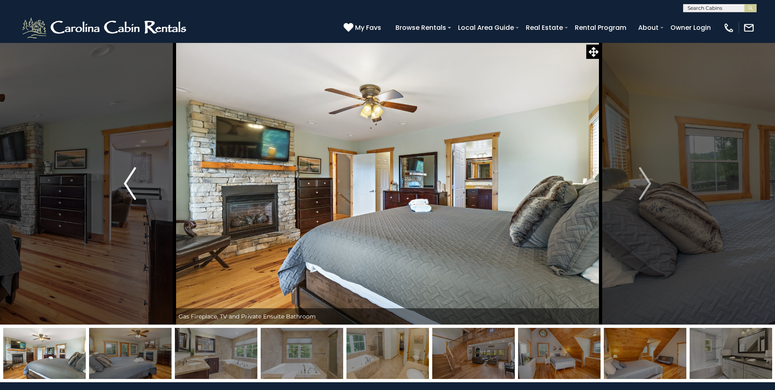
click at [126, 188] on img "Previous" at bounding box center [130, 183] width 12 height 33
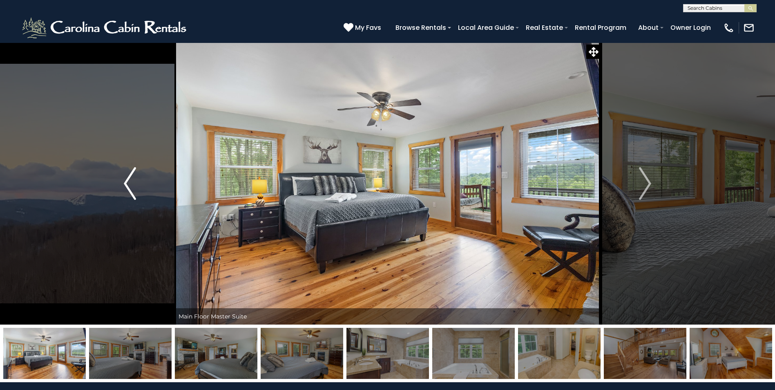
click at [126, 188] on img "Previous" at bounding box center [130, 183] width 12 height 33
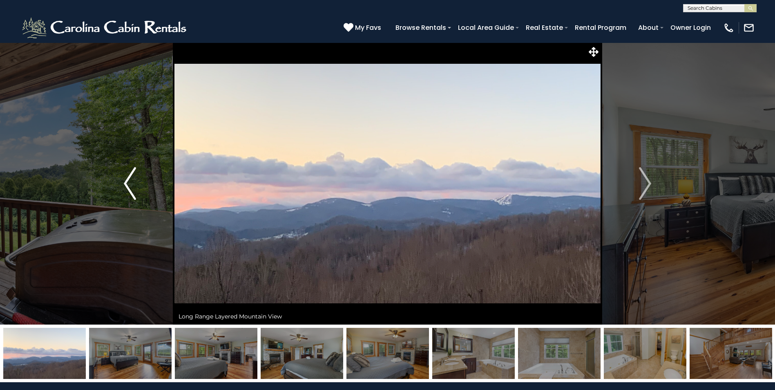
click at [126, 188] on img "Previous" at bounding box center [130, 183] width 12 height 33
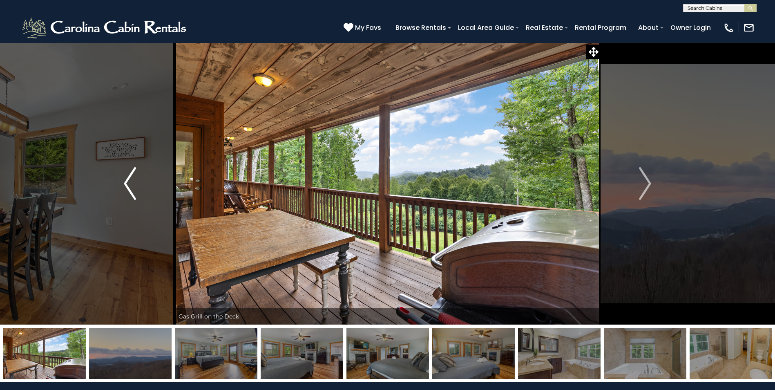
click at [126, 188] on img "Previous" at bounding box center [130, 183] width 12 height 33
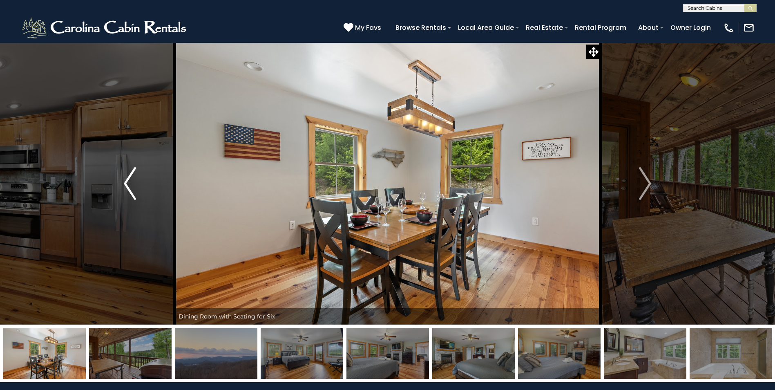
click at [126, 188] on img "Previous" at bounding box center [130, 183] width 12 height 33
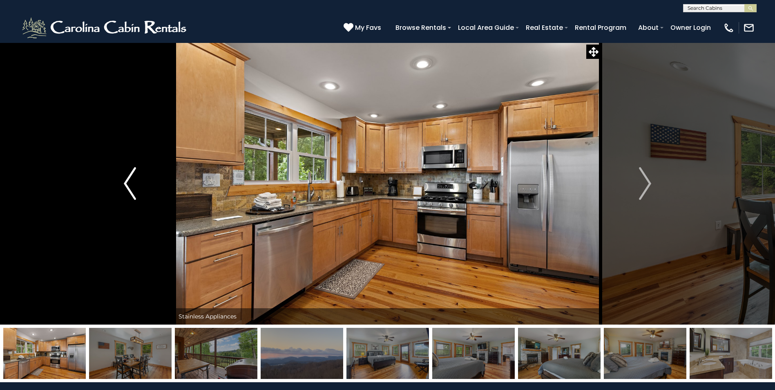
click at [126, 188] on img "Previous" at bounding box center [130, 183] width 12 height 33
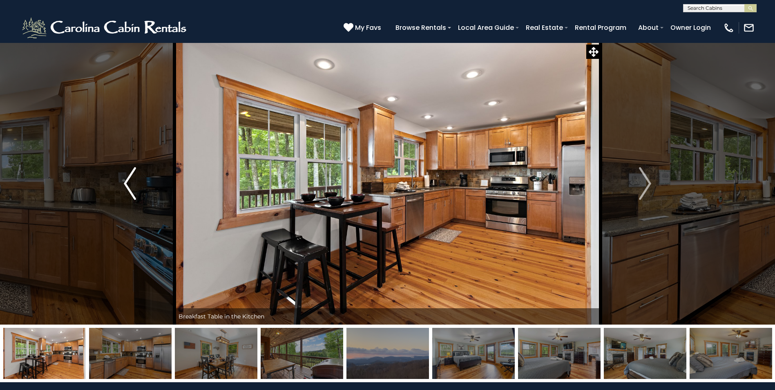
click at [126, 188] on img "Previous" at bounding box center [130, 183] width 12 height 33
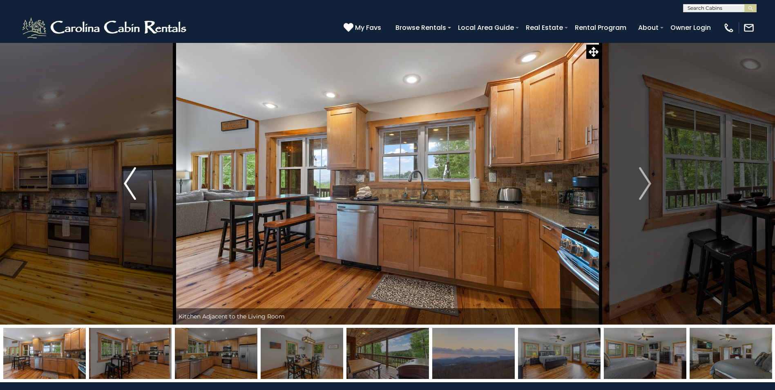
click at [126, 188] on img "Previous" at bounding box center [130, 183] width 12 height 33
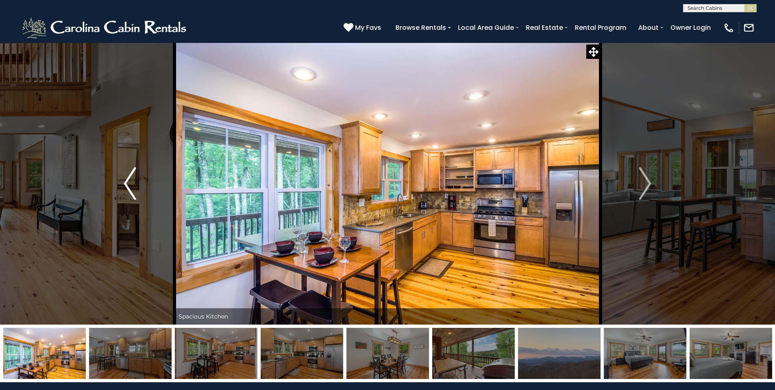
click at [126, 188] on img "Previous" at bounding box center [130, 183] width 12 height 33
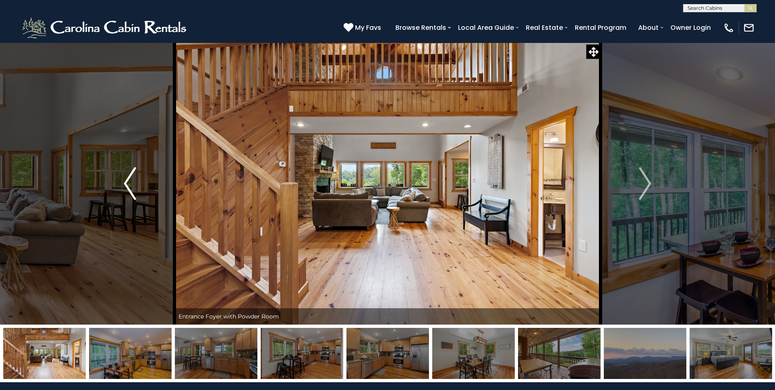
click at [126, 188] on img "Previous" at bounding box center [130, 183] width 12 height 33
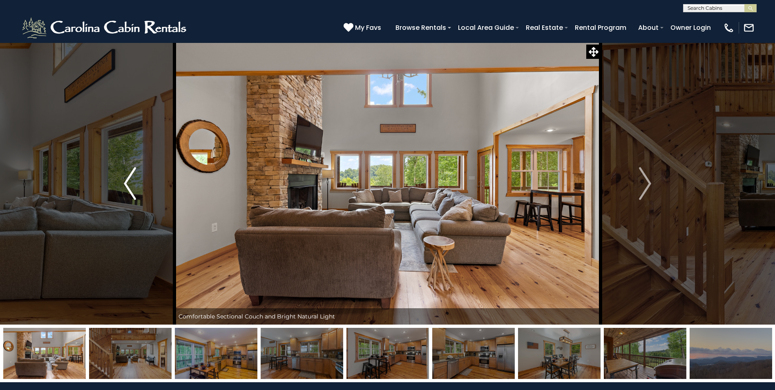
click at [126, 188] on img "Previous" at bounding box center [130, 183] width 12 height 33
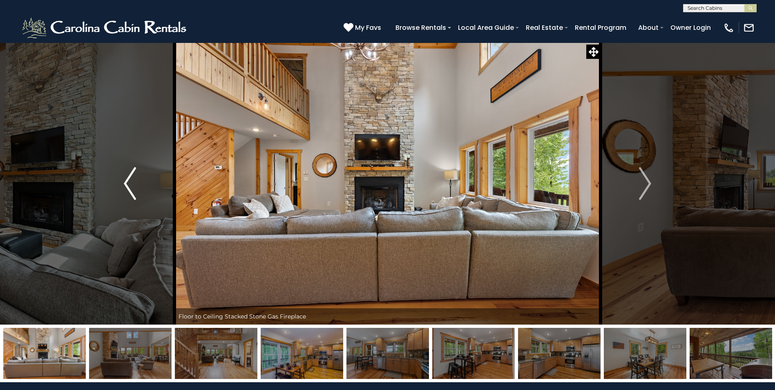
click at [126, 188] on img "Previous" at bounding box center [130, 183] width 12 height 33
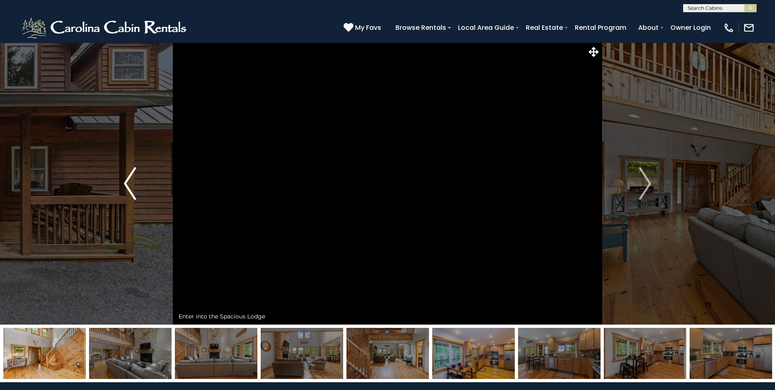
click at [126, 188] on img "Previous" at bounding box center [130, 183] width 12 height 33
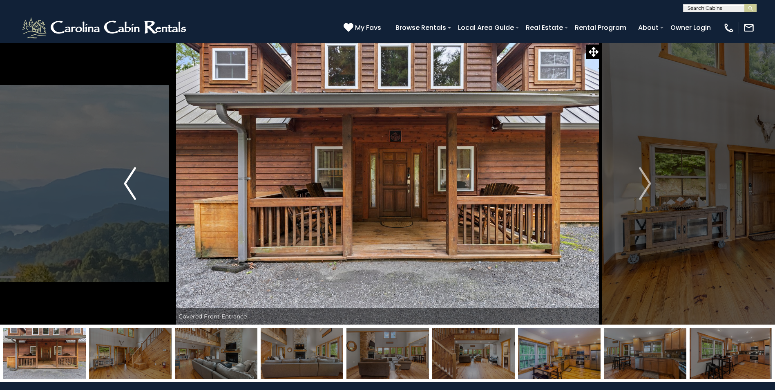
click at [126, 188] on img "Previous" at bounding box center [130, 183] width 12 height 33
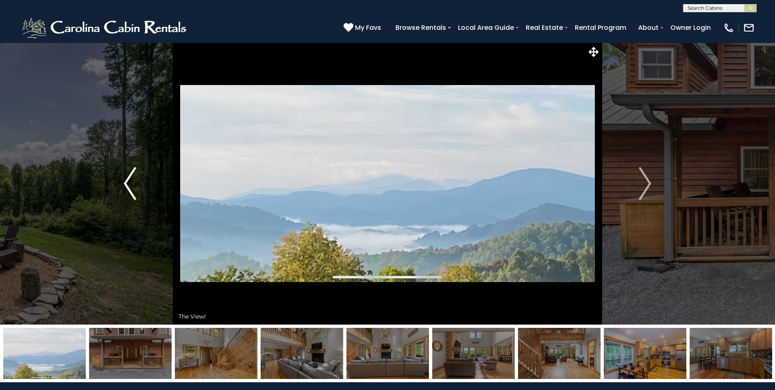
click at [126, 188] on img "Previous" at bounding box center [130, 183] width 12 height 33
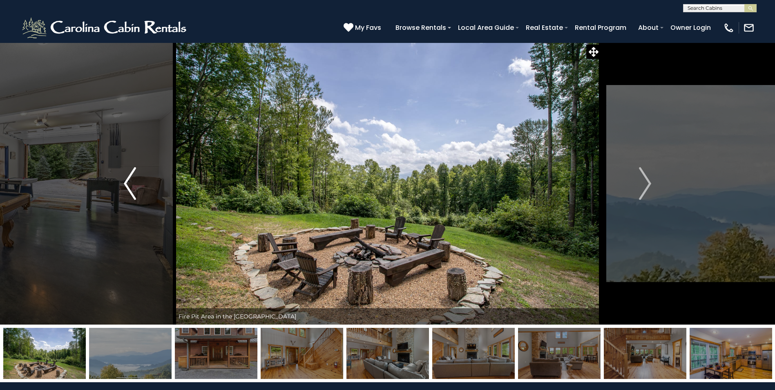
click at [126, 188] on img "Previous" at bounding box center [130, 183] width 12 height 33
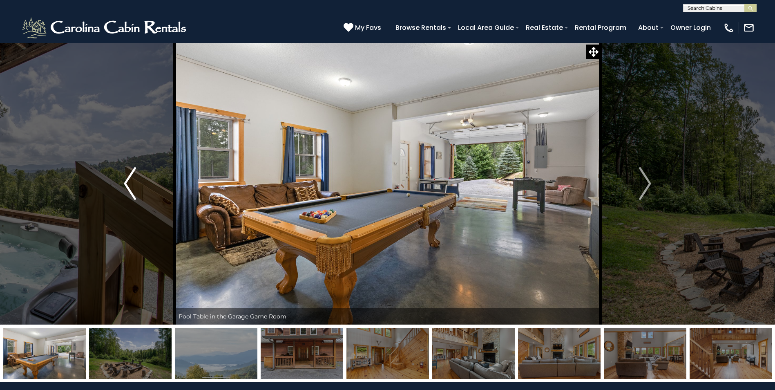
click at [126, 188] on img "Previous" at bounding box center [130, 183] width 12 height 33
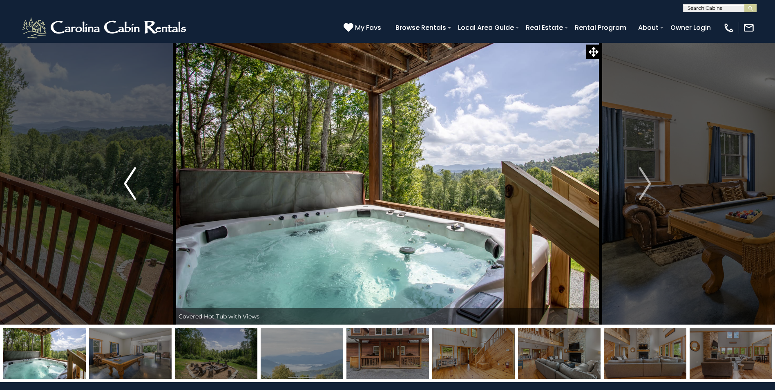
click at [126, 188] on img "Previous" at bounding box center [130, 183] width 12 height 33
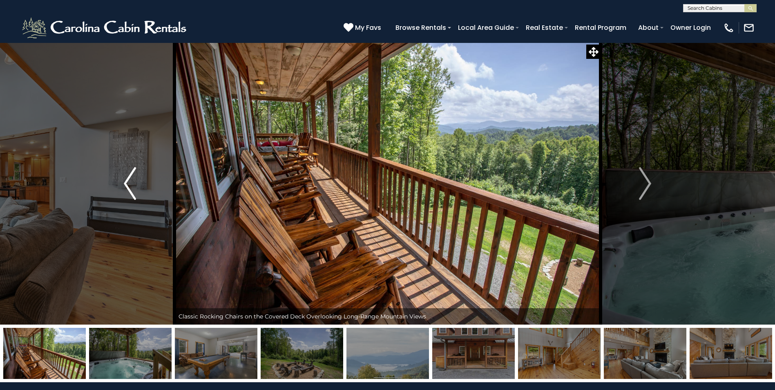
click at [126, 188] on img "Previous" at bounding box center [130, 183] width 12 height 33
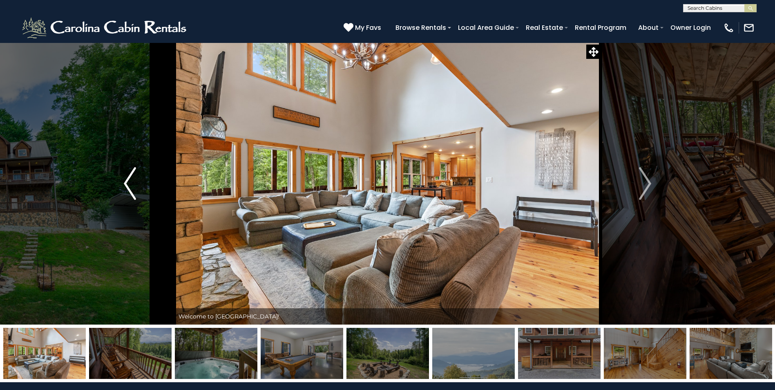
click at [126, 188] on img "Previous" at bounding box center [130, 183] width 12 height 33
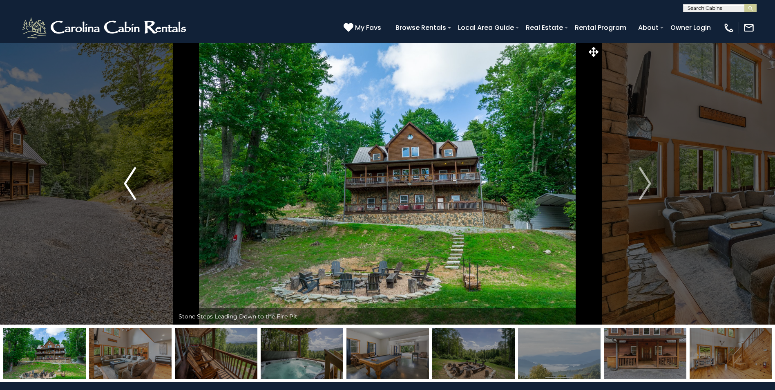
click at [126, 188] on img "Previous" at bounding box center [130, 183] width 12 height 33
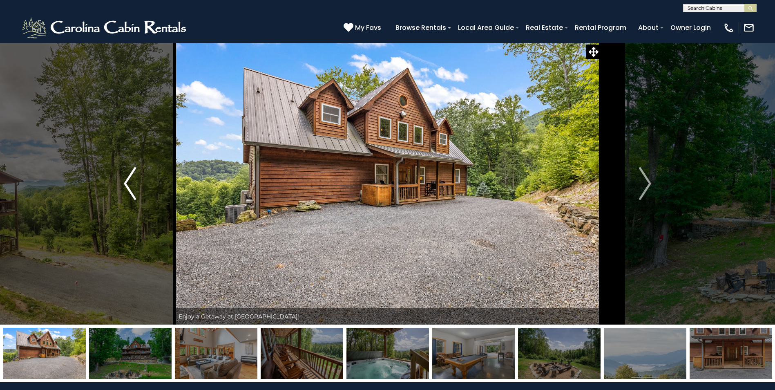
click at [126, 188] on img "Previous" at bounding box center [130, 183] width 12 height 33
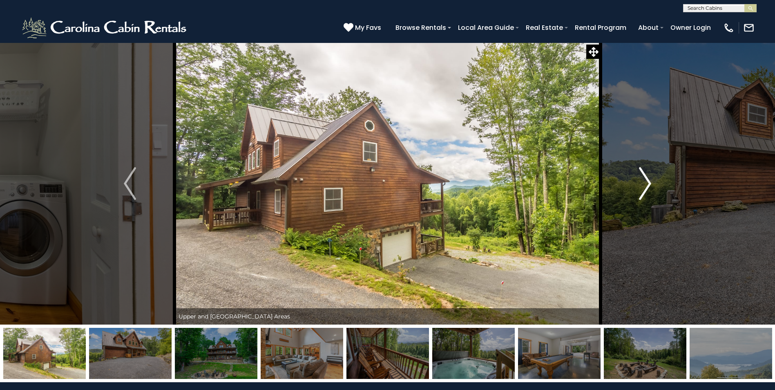
click at [624, 176] on button "Next" at bounding box center [644, 183] width 89 height 282
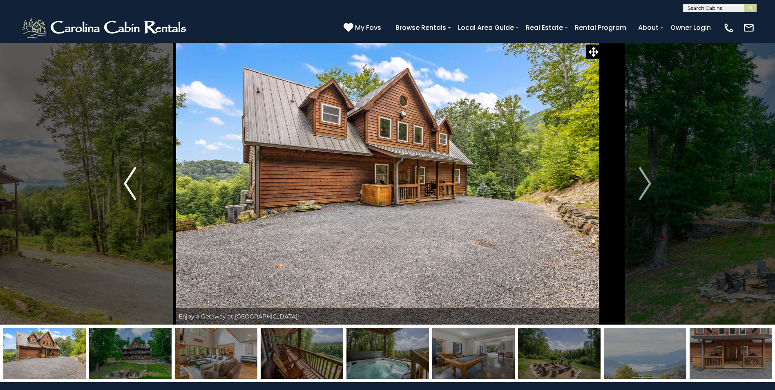
click at [129, 192] on img "Previous" at bounding box center [130, 183] width 12 height 33
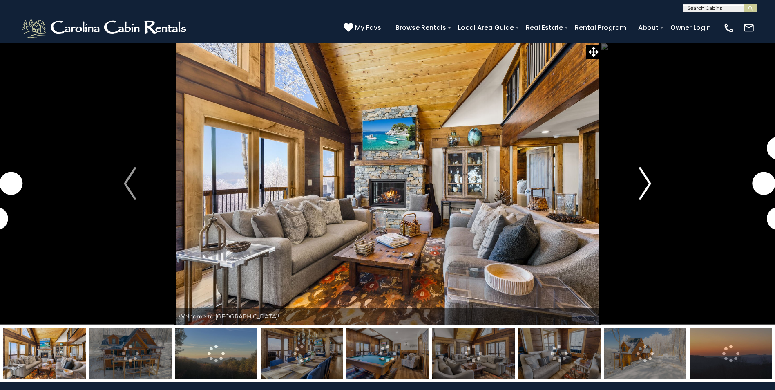
click at [639, 181] on img "Next" at bounding box center [645, 183] width 12 height 33
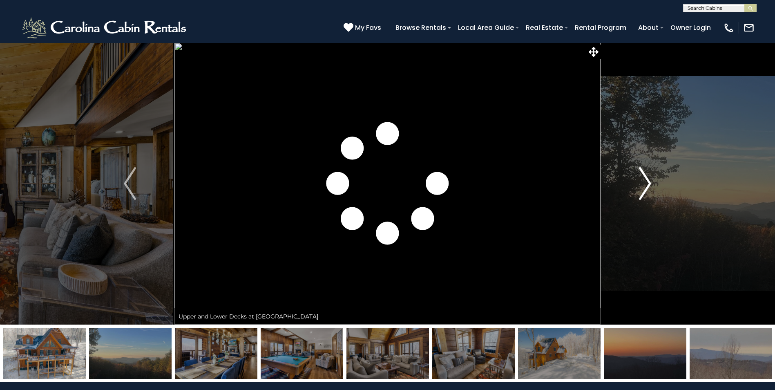
click at [639, 181] on img "Next" at bounding box center [645, 183] width 12 height 33
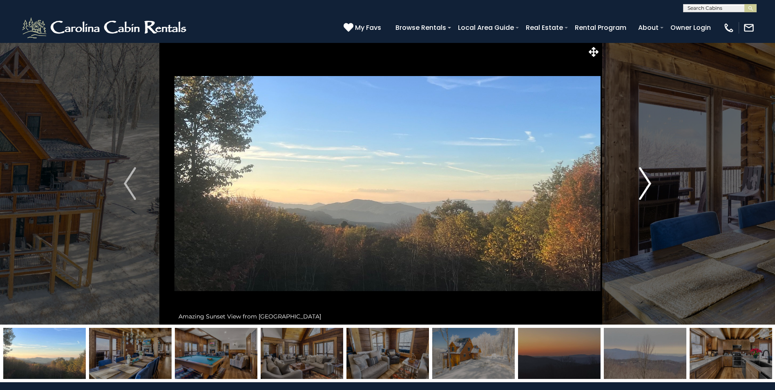
click at [639, 181] on img "Next" at bounding box center [645, 183] width 12 height 33
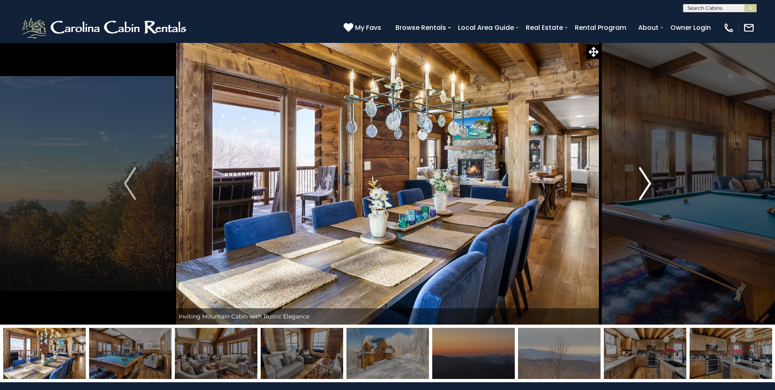
click at [639, 181] on img "Next" at bounding box center [645, 183] width 12 height 33
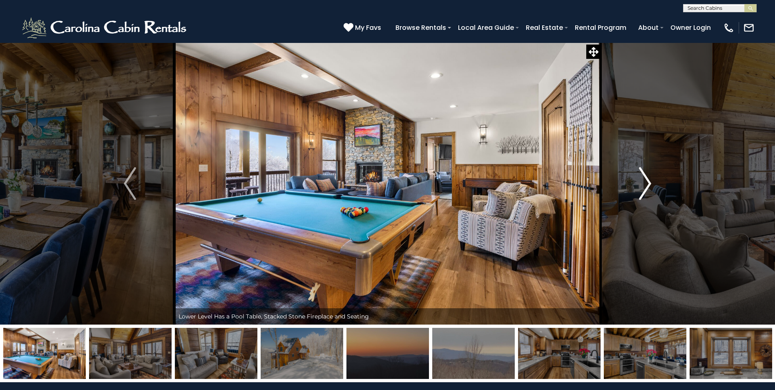
click at [639, 181] on img "Next" at bounding box center [645, 183] width 12 height 33
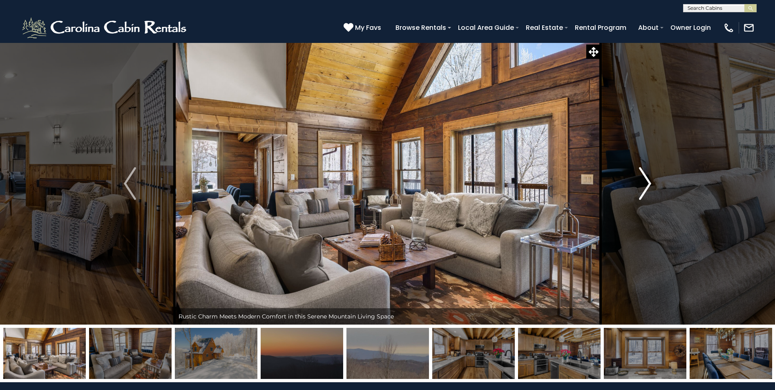
click at [639, 181] on img "Next" at bounding box center [645, 183] width 12 height 33
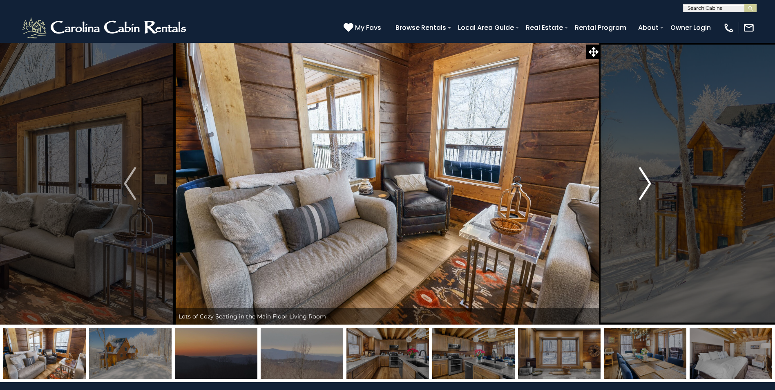
click at [639, 181] on img "Next" at bounding box center [645, 183] width 12 height 33
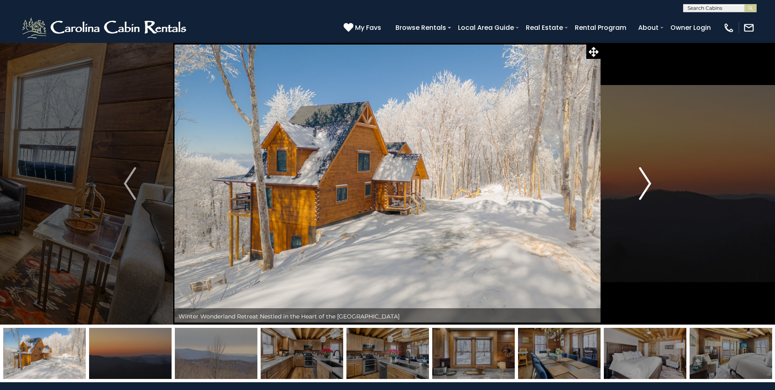
click at [639, 181] on img "Next" at bounding box center [645, 183] width 12 height 33
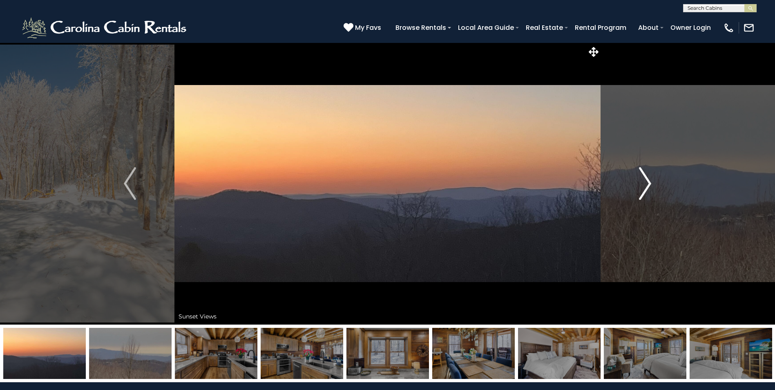
click at [639, 181] on img "Next" at bounding box center [645, 183] width 12 height 33
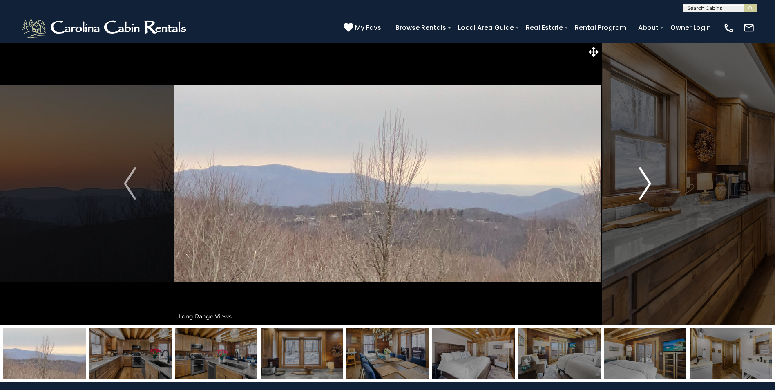
click at [639, 181] on img "Next" at bounding box center [645, 183] width 12 height 33
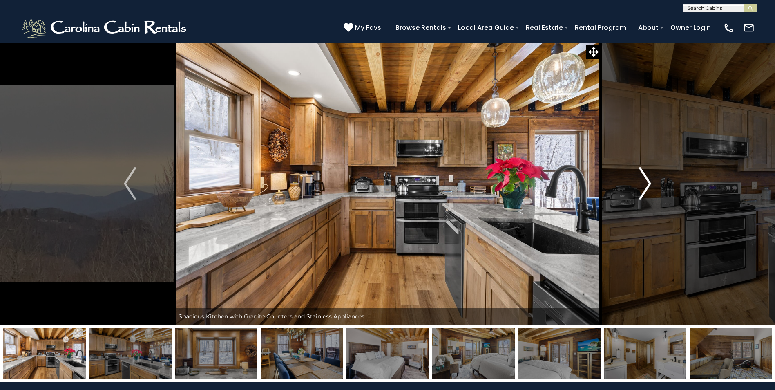
click at [639, 181] on img "Next" at bounding box center [645, 183] width 12 height 33
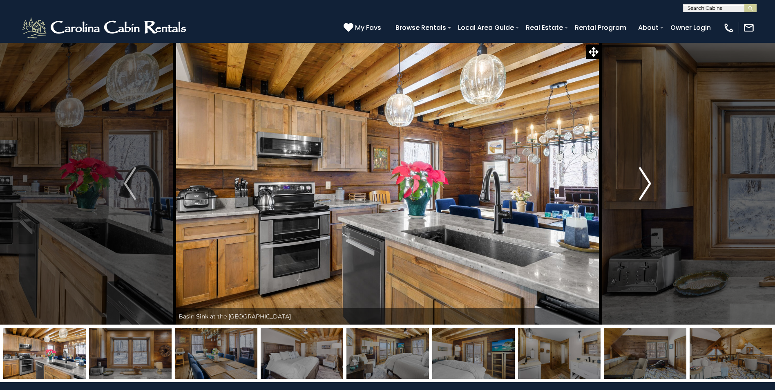
click at [639, 181] on img "Next" at bounding box center [645, 183] width 12 height 33
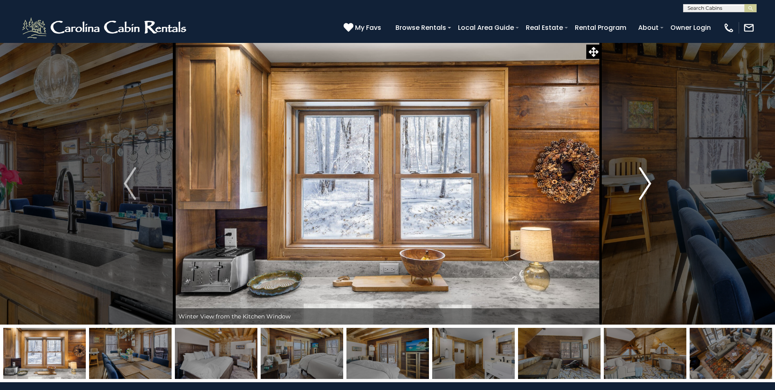
click at [639, 181] on img "Next" at bounding box center [645, 183] width 12 height 33
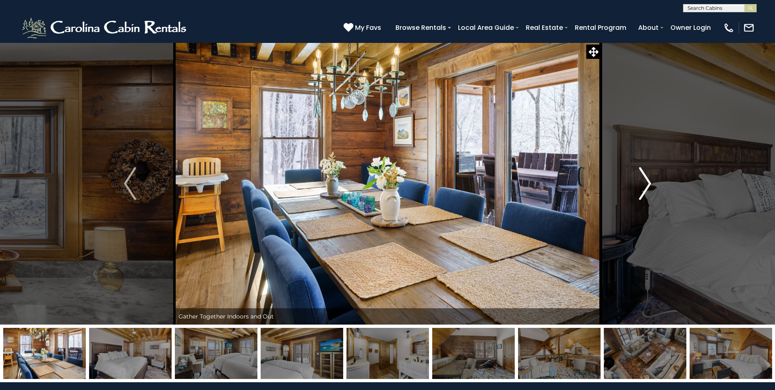
click at [639, 181] on img "Next" at bounding box center [645, 183] width 12 height 33
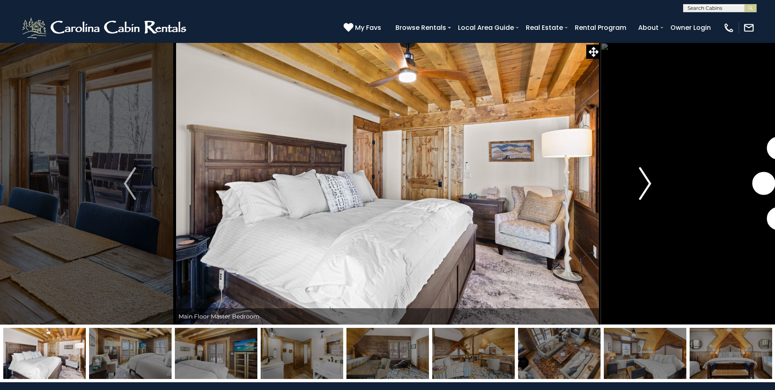
click at [639, 181] on img "Next" at bounding box center [645, 183] width 12 height 33
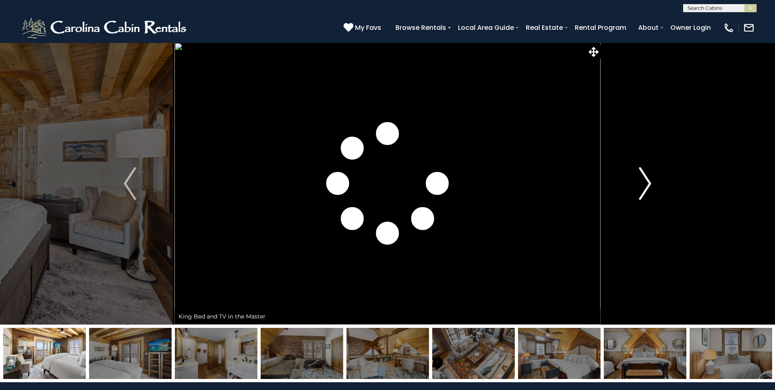
click at [639, 181] on img "Next" at bounding box center [645, 183] width 12 height 33
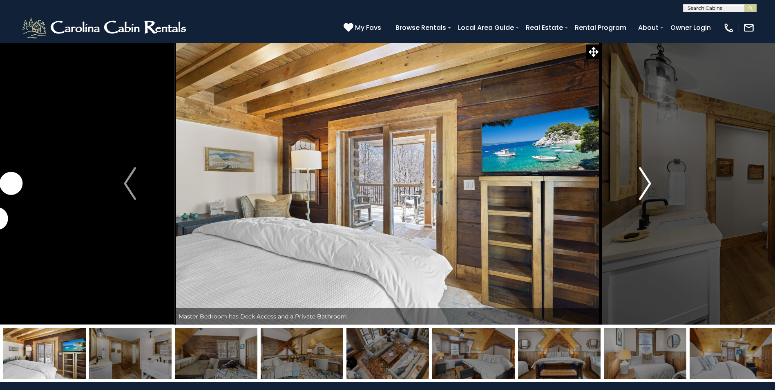
click at [639, 181] on img "Next" at bounding box center [645, 183] width 12 height 33
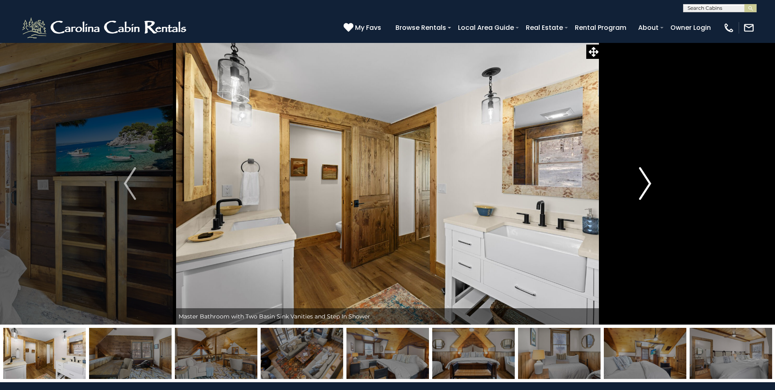
click at [639, 181] on img "Next" at bounding box center [645, 183] width 12 height 33
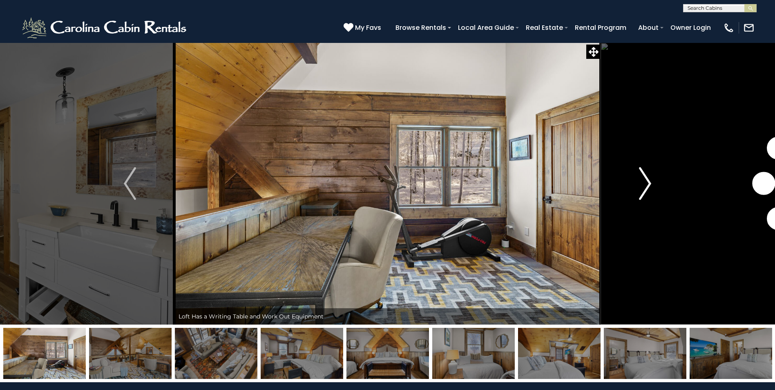
click at [639, 181] on img "Next" at bounding box center [645, 183] width 12 height 33
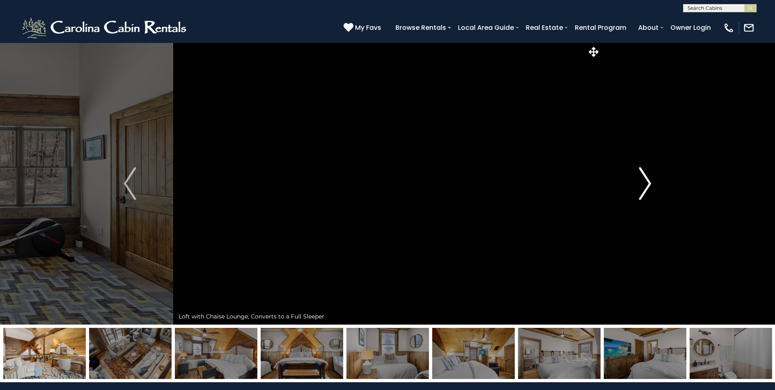
click at [639, 181] on img "Next" at bounding box center [645, 183] width 12 height 33
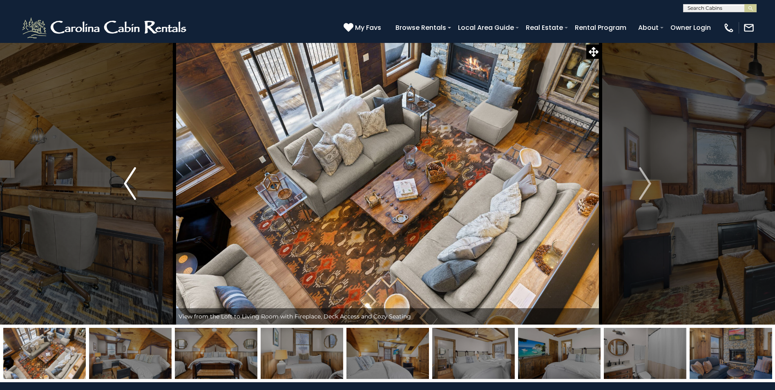
click at [137, 183] on button "Previous" at bounding box center [129, 183] width 89 height 282
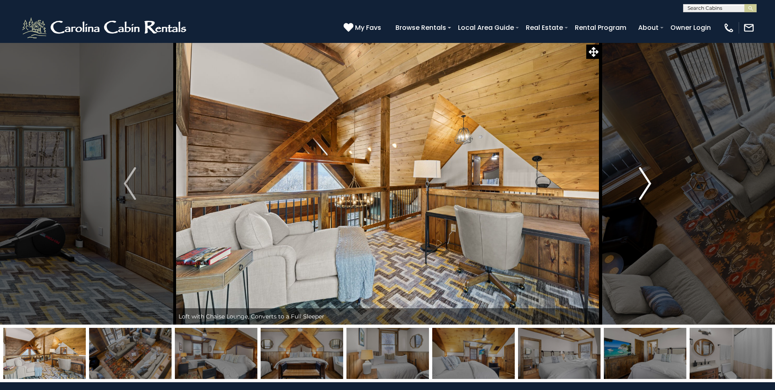
click at [650, 179] on img "Next" at bounding box center [645, 183] width 12 height 33
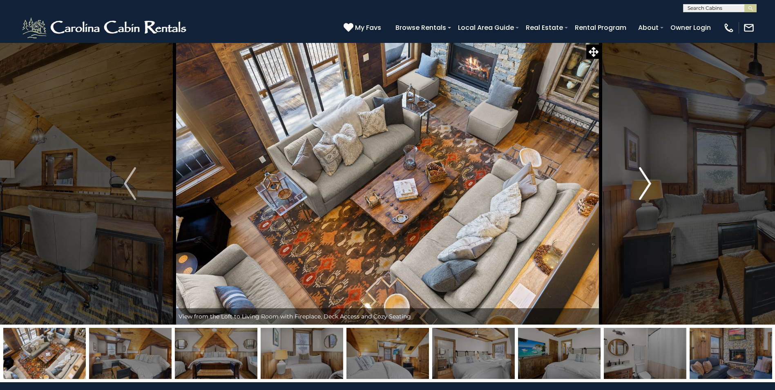
click at [650, 179] on img "Next" at bounding box center [645, 183] width 12 height 33
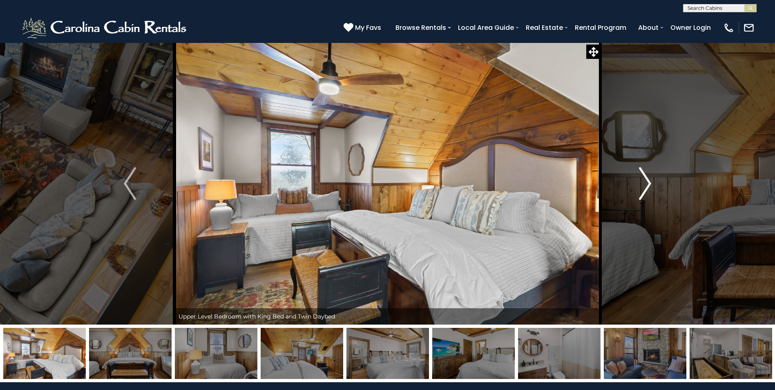
click at [650, 179] on img "Next" at bounding box center [645, 183] width 12 height 33
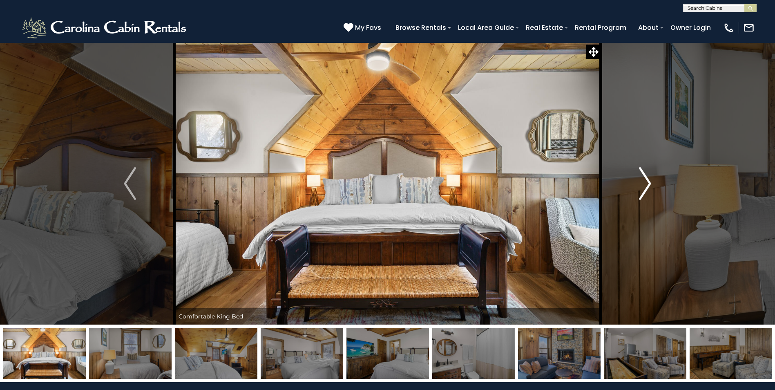
click at [650, 179] on img "Next" at bounding box center [645, 183] width 12 height 33
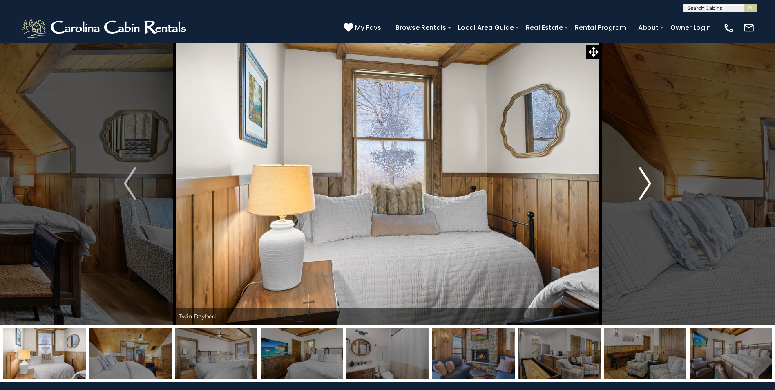
click at [650, 179] on img "Next" at bounding box center [645, 183] width 12 height 33
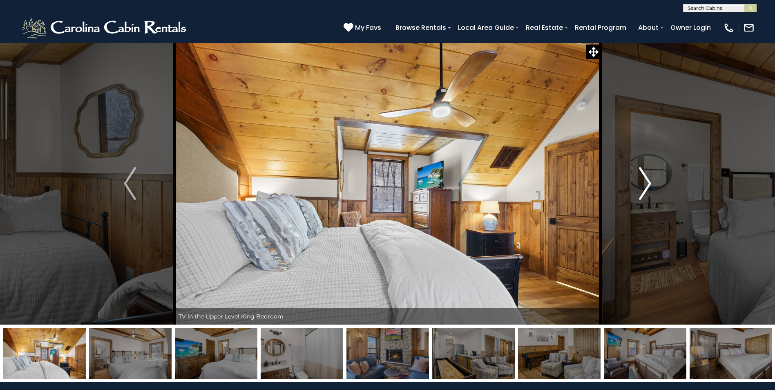
click at [650, 179] on img "Next" at bounding box center [645, 183] width 12 height 33
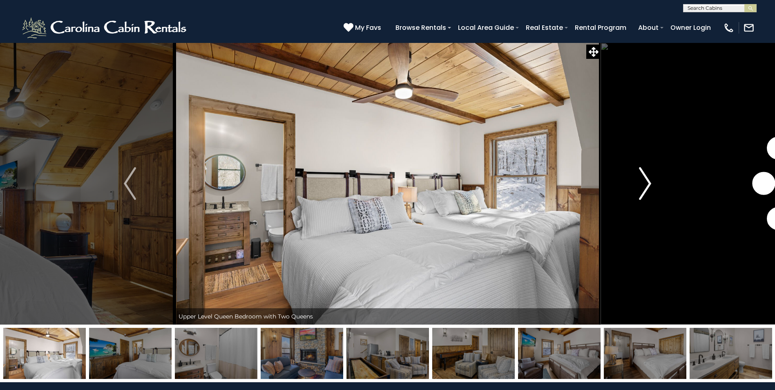
click at [650, 179] on img "Next" at bounding box center [645, 183] width 12 height 33
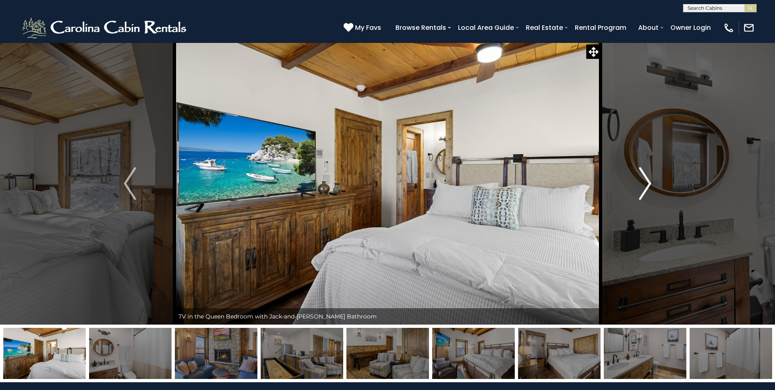
click at [649, 177] on img "Next" at bounding box center [645, 183] width 12 height 33
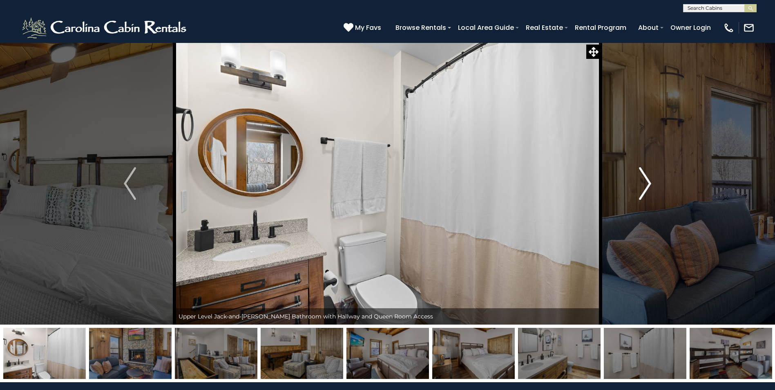
click at [649, 177] on img "Next" at bounding box center [645, 183] width 12 height 33
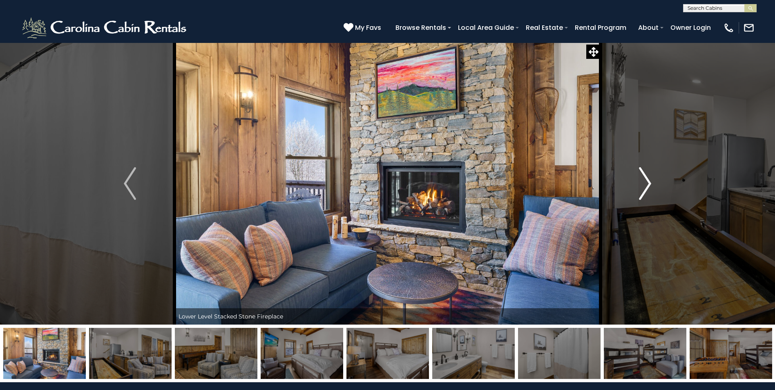
click at [649, 177] on img "Next" at bounding box center [645, 183] width 12 height 33
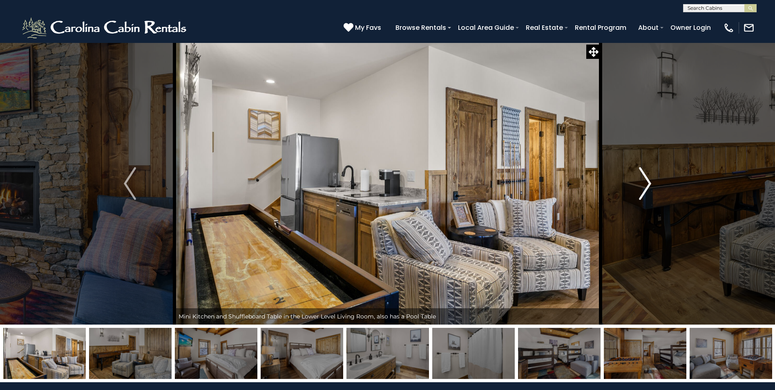
click at [649, 177] on img "Next" at bounding box center [645, 183] width 12 height 33
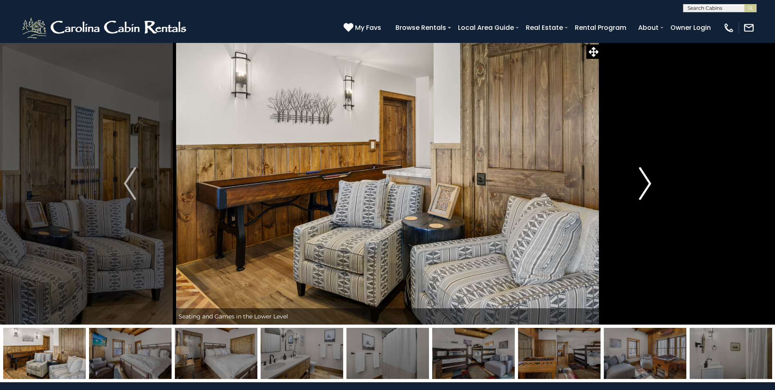
click at [649, 177] on img "Next" at bounding box center [645, 183] width 12 height 33
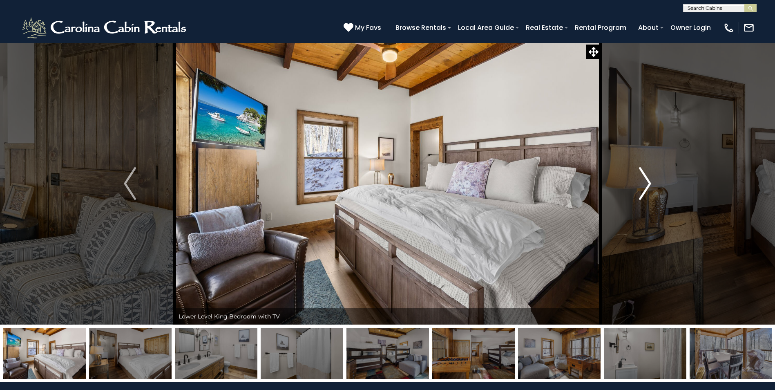
click at [649, 177] on img "Next" at bounding box center [645, 183] width 12 height 33
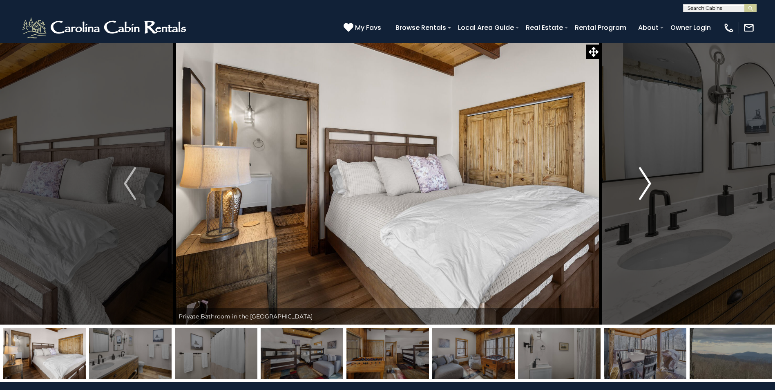
click at [649, 177] on img "Next" at bounding box center [645, 183] width 12 height 33
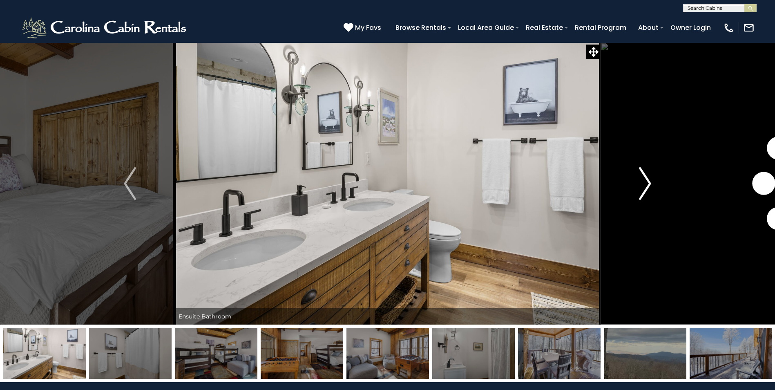
click at [649, 177] on img "Next" at bounding box center [645, 183] width 12 height 33
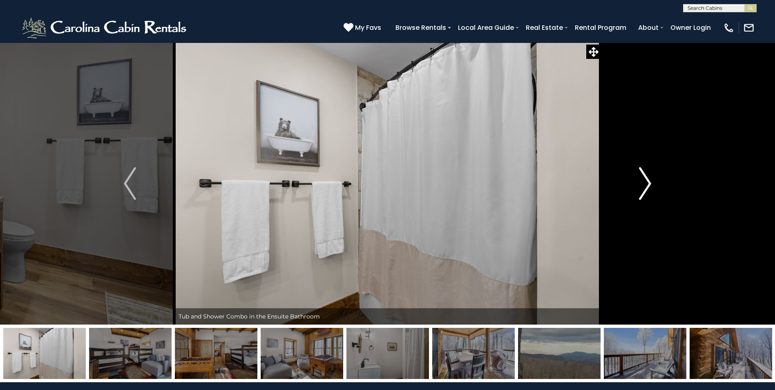
click at [649, 177] on img "Next" at bounding box center [645, 183] width 12 height 33
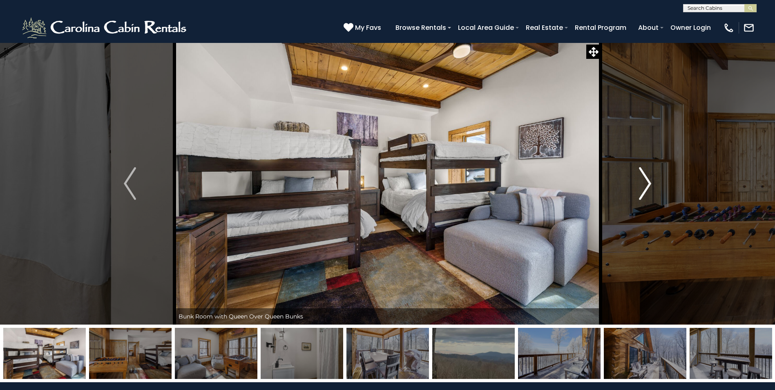
click at [649, 177] on img "Next" at bounding box center [645, 183] width 12 height 33
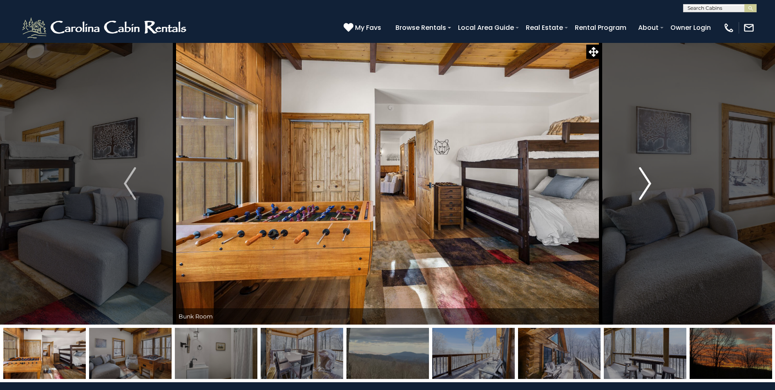
click at [649, 177] on img "Next" at bounding box center [645, 183] width 12 height 33
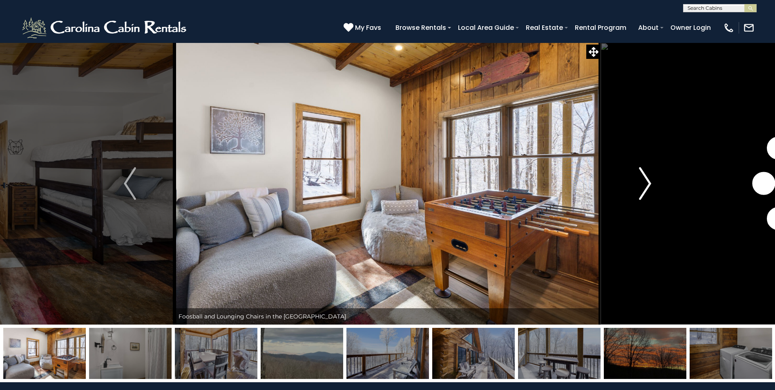
click at [649, 177] on img "Next" at bounding box center [645, 183] width 12 height 33
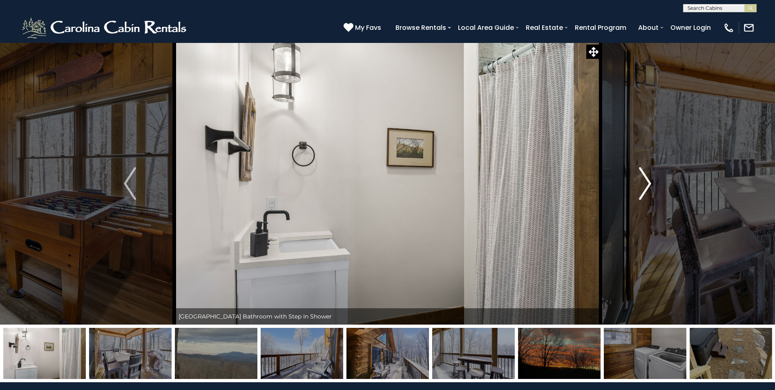
click at [649, 177] on img "Next" at bounding box center [645, 183] width 12 height 33
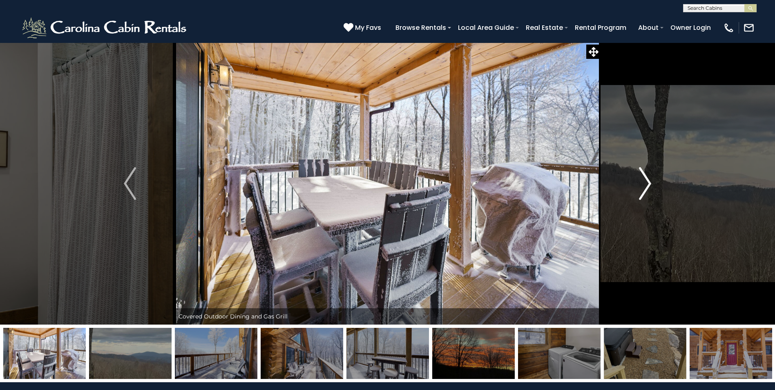
click at [649, 177] on img "Next" at bounding box center [645, 183] width 12 height 33
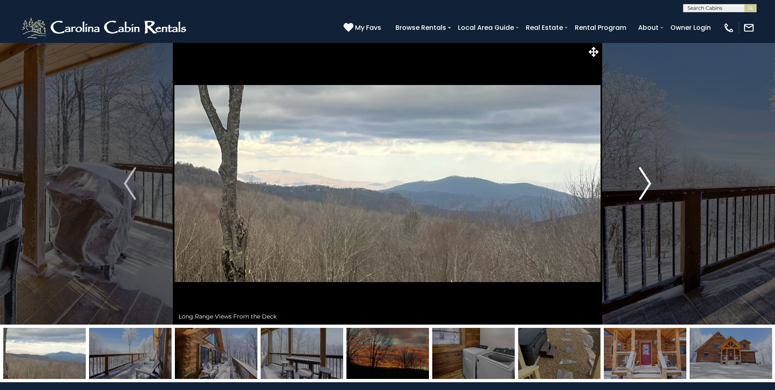
click at [648, 176] on img "Next" at bounding box center [645, 183] width 12 height 33
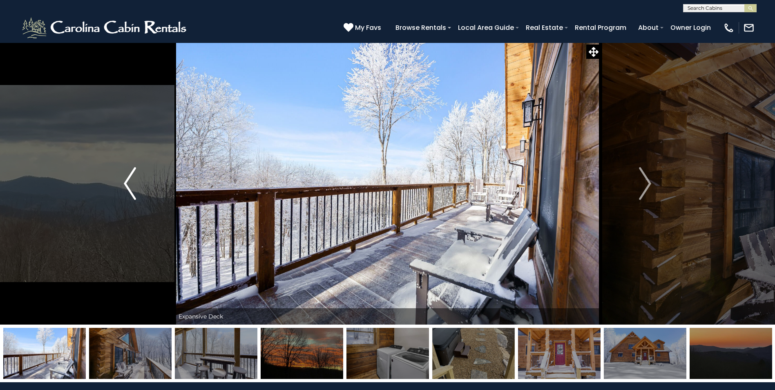
click at [121, 180] on button "Previous" at bounding box center [129, 183] width 89 height 282
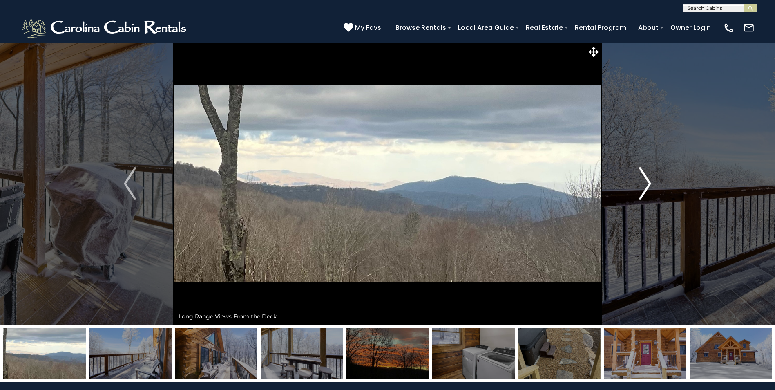
click at [634, 179] on button "Next" at bounding box center [644, 183] width 89 height 282
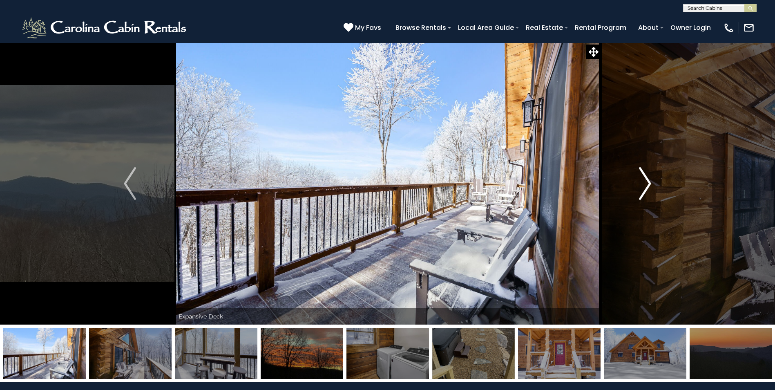
click at [634, 179] on button "Next" at bounding box center [644, 183] width 89 height 282
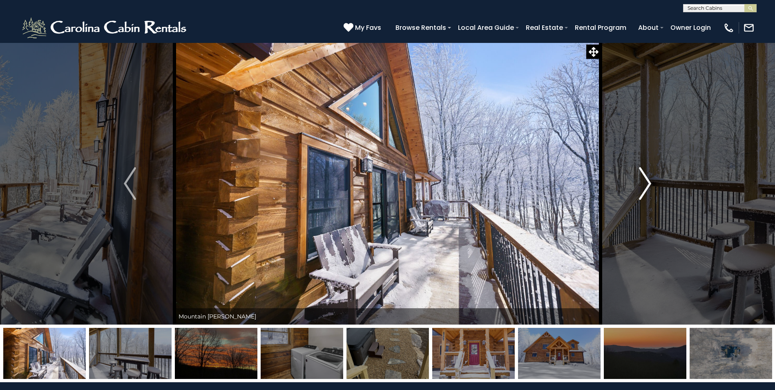
click at [634, 179] on button "Next" at bounding box center [644, 183] width 89 height 282
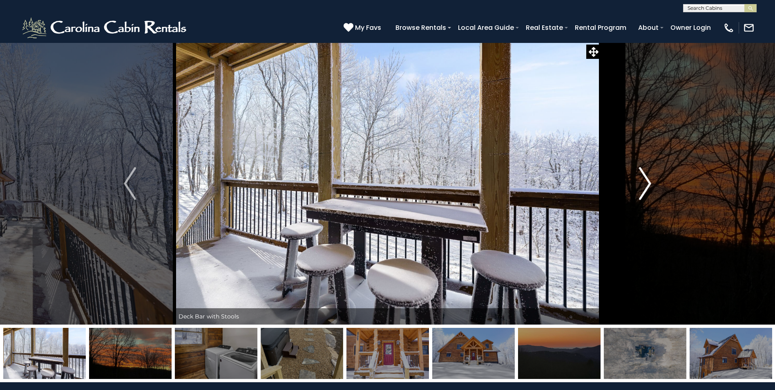
click at [634, 179] on button "Next" at bounding box center [644, 183] width 89 height 282
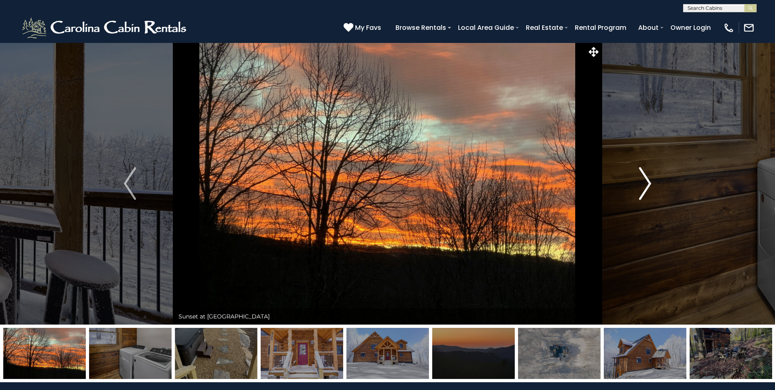
click at [634, 179] on button "Next" at bounding box center [644, 183] width 89 height 282
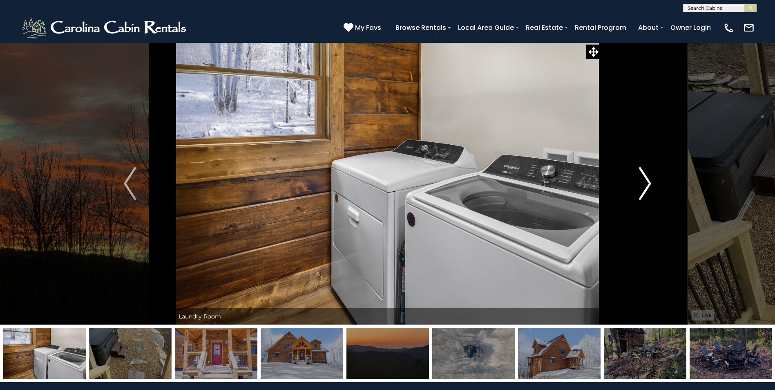
click at [634, 179] on button "Next" at bounding box center [644, 183] width 89 height 282
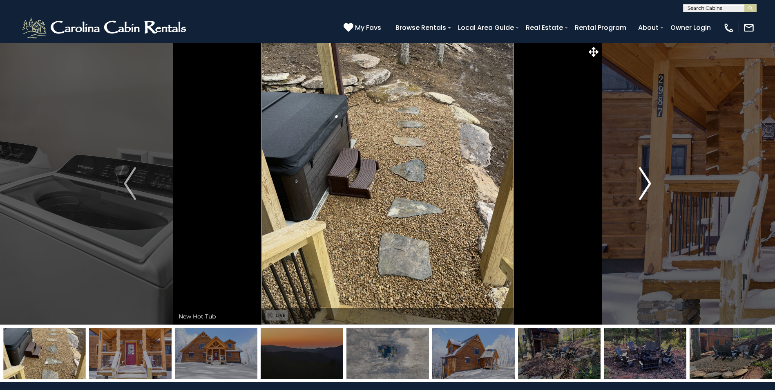
click at [634, 179] on button "Next" at bounding box center [644, 183] width 89 height 282
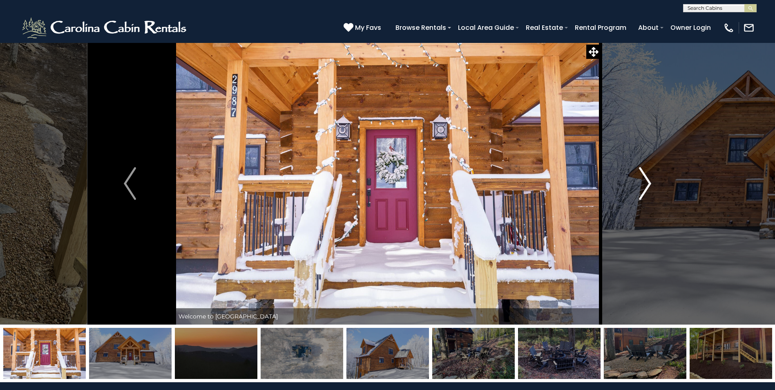
click at [634, 179] on button "Next" at bounding box center [644, 183] width 89 height 282
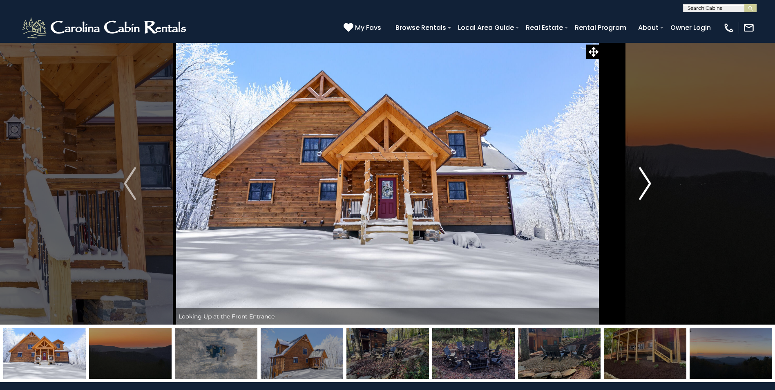
click at [634, 179] on button "Next" at bounding box center [644, 183] width 89 height 282
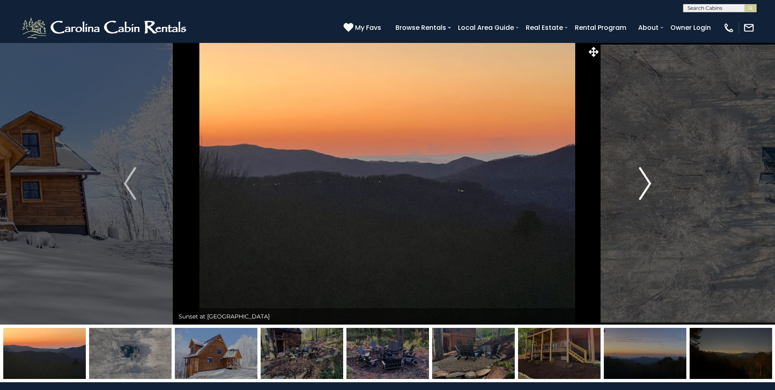
click at [634, 179] on button "Next" at bounding box center [644, 183] width 89 height 282
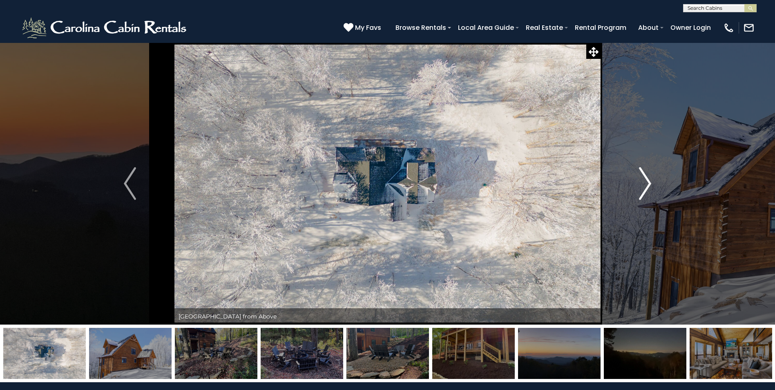
click at [634, 179] on button "Next" at bounding box center [644, 183] width 89 height 282
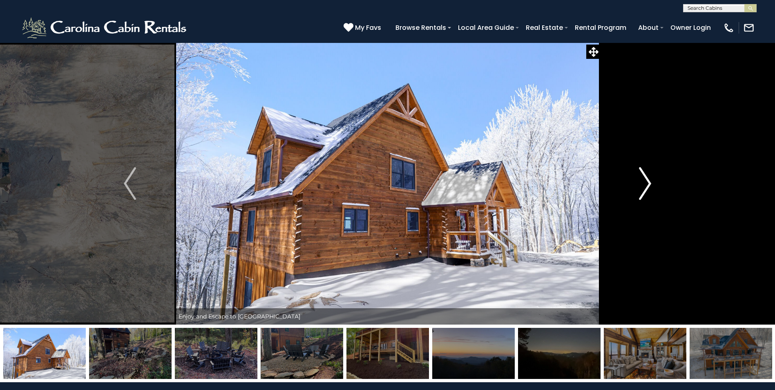
click at [634, 179] on button "Next" at bounding box center [644, 183] width 89 height 282
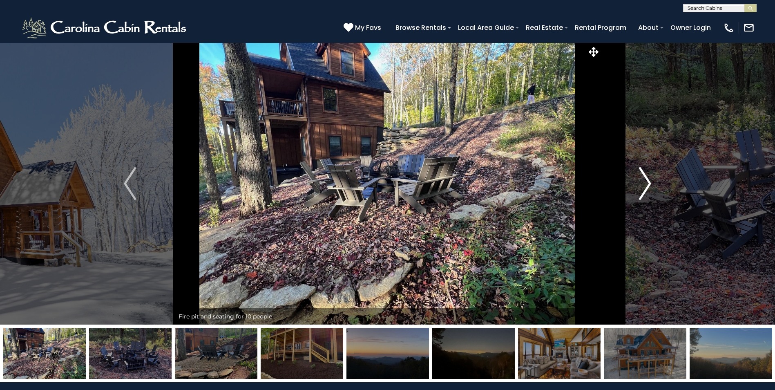
click at [634, 179] on button "Next" at bounding box center [644, 183] width 89 height 282
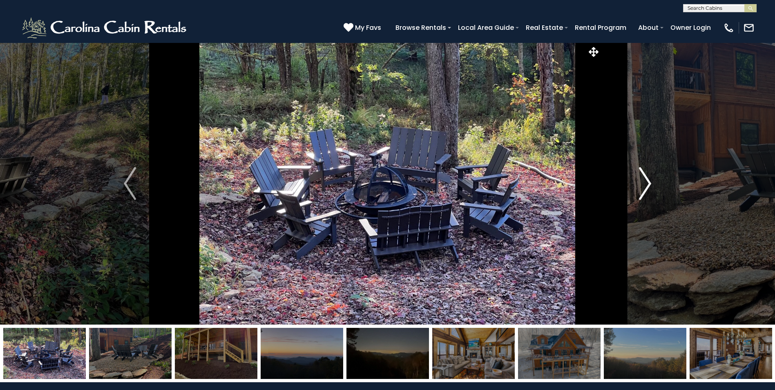
click at [634, 179] on button "Next" at bounding box center [644, 183] width 89 height 282
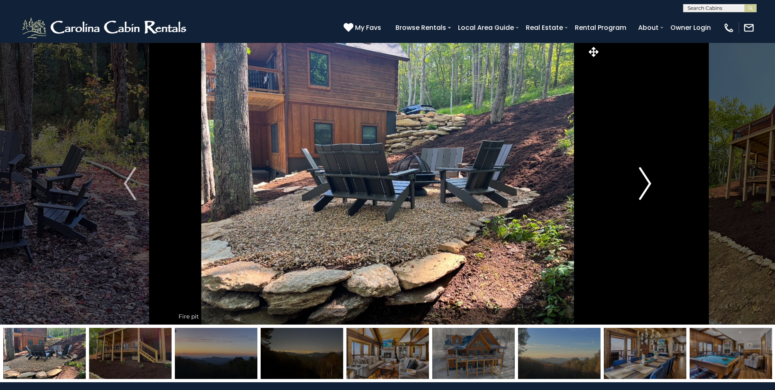
click at [634, 179] on button "Next" at bounding box center [644, 183] width 89 height 282
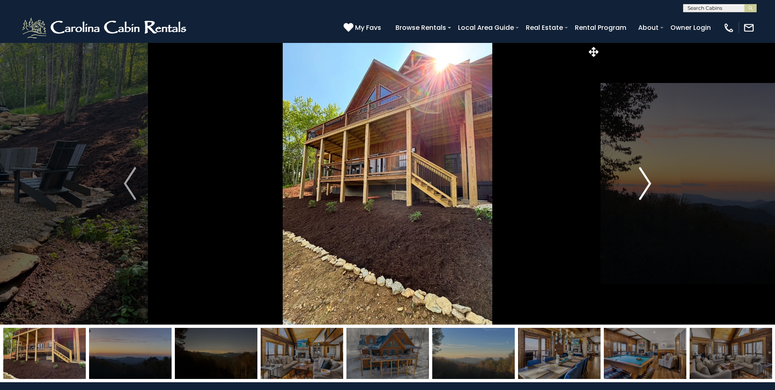
click at [634, 179] on button "Next" at bounding box center [644, 183] width 89 height 282
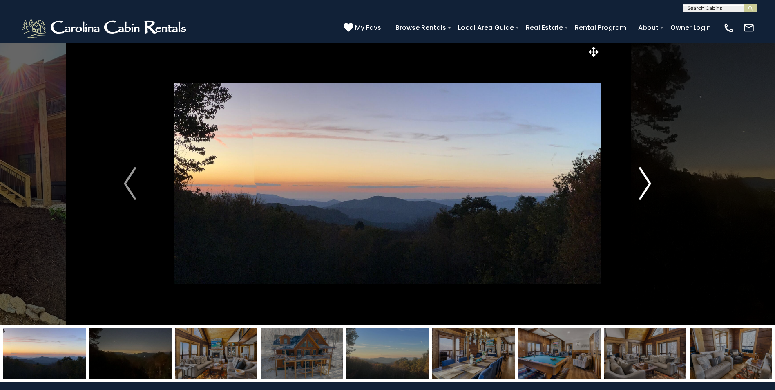
click at [634, 179] on button "Next" at bounding box center [644, 183] width 89 height 282
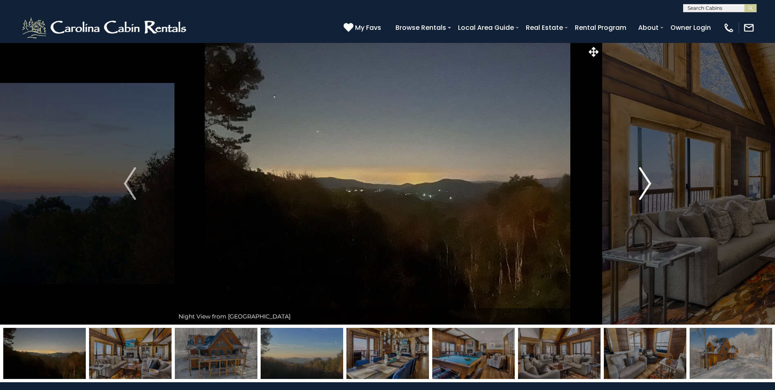
click at [634, 179] on button "Next" at bounding box center [644, 183] width 89 height 282
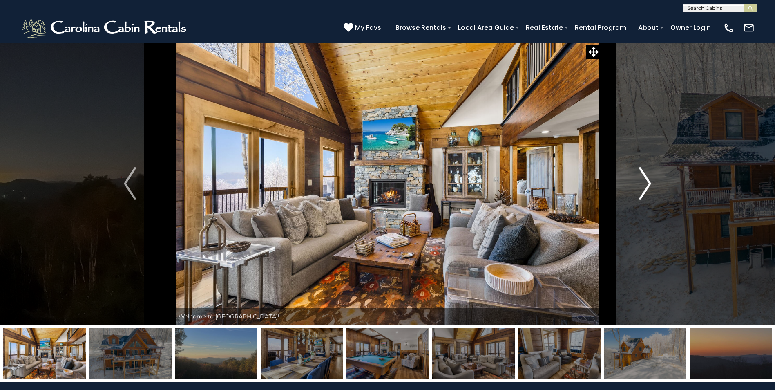
click at [634, 179] on button "Next" at bounding box center [644, 183] width 89 height 282
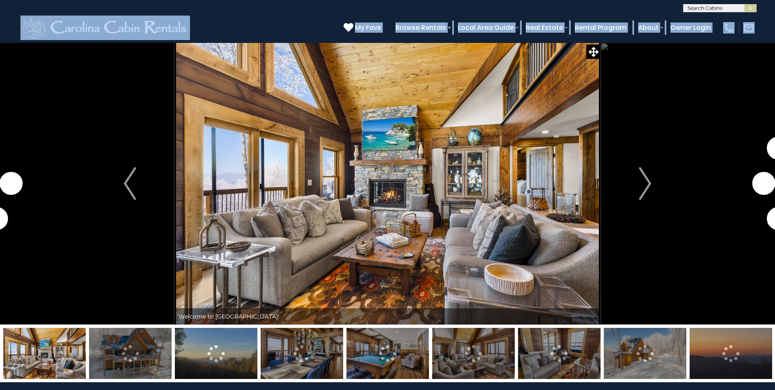
drag, startPoint x: 0, startPoint y: 0, endPoint x: 388, endPoint y: -2, distance: 388.4
